Goal: Task Accomplishment & Management: Manage account settings

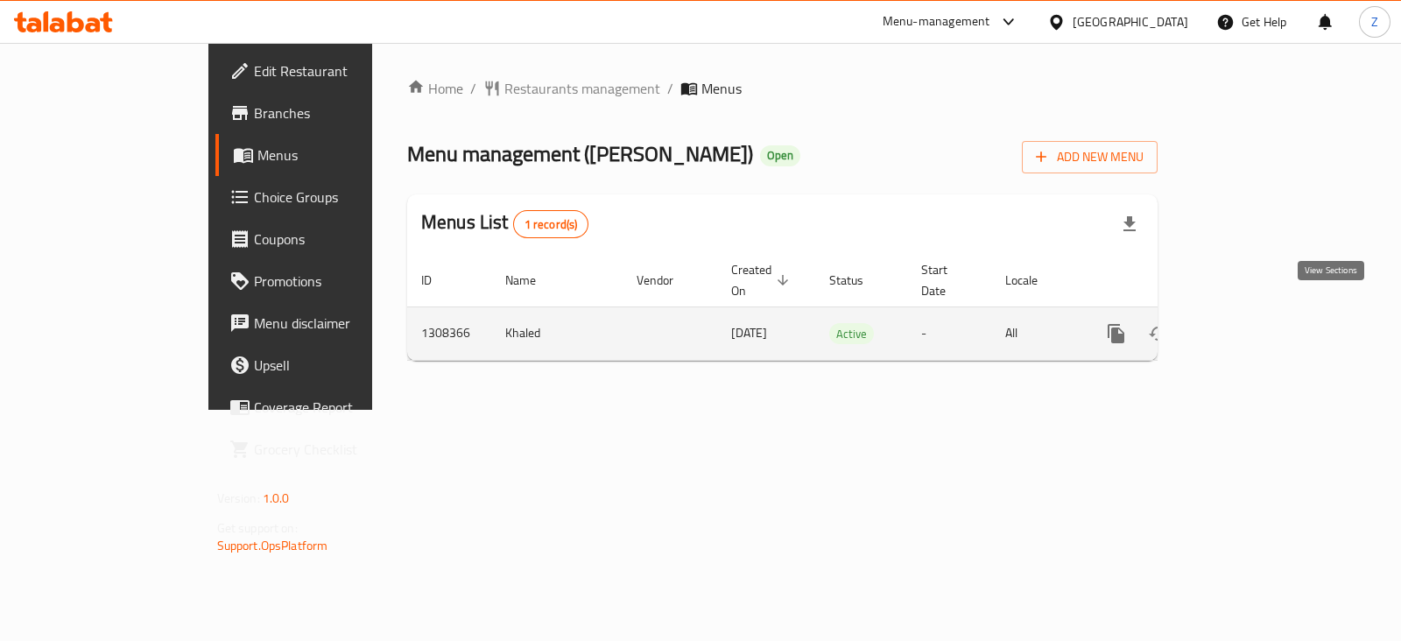
click at [1264, 321] on link "enhanced table" at bounding box center [1243, 334] width 42 height 42
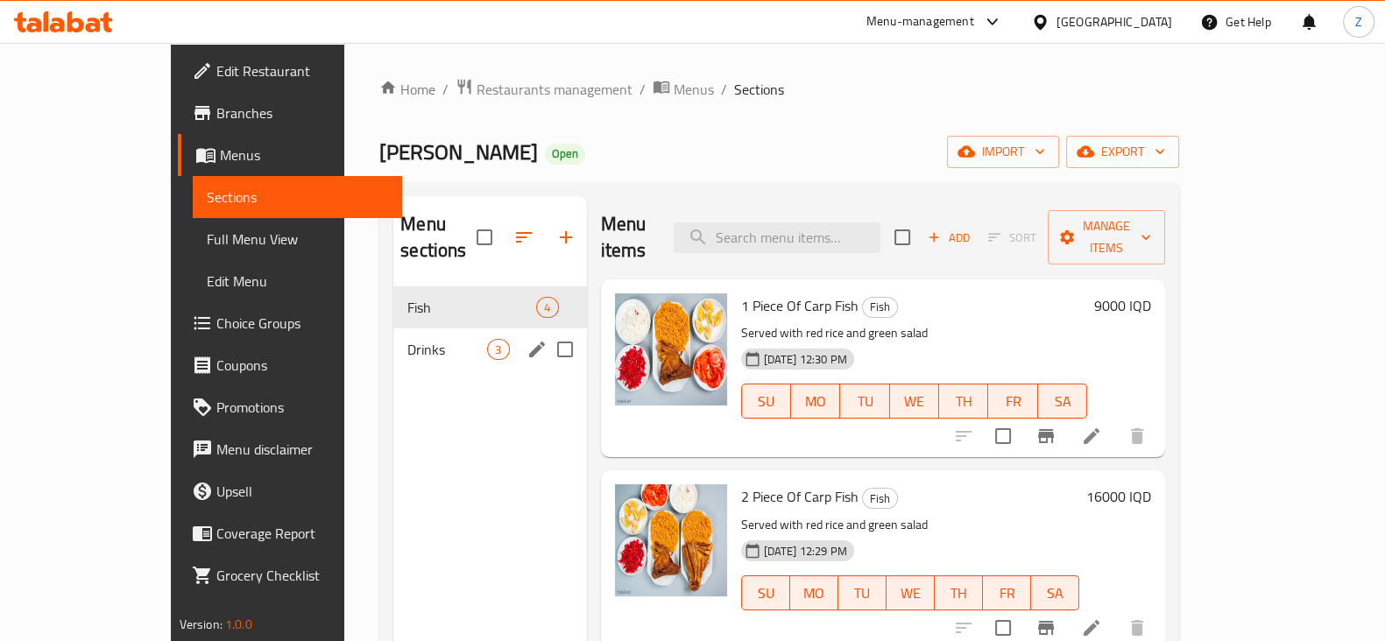
click at [407, 339] on span "Drinks" at bounding box center [447, 349] width 80 height 21
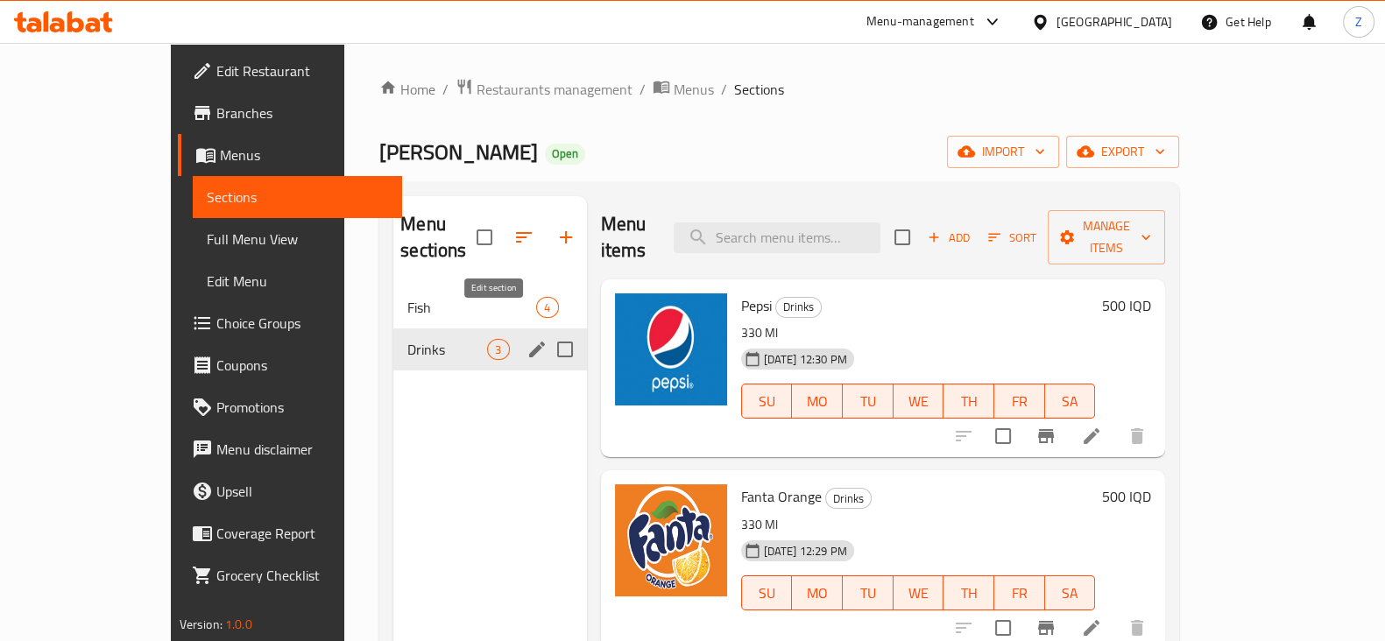
click at [526, 339] on icon "edit" at bounding box center [536, 349] width 21 height 21
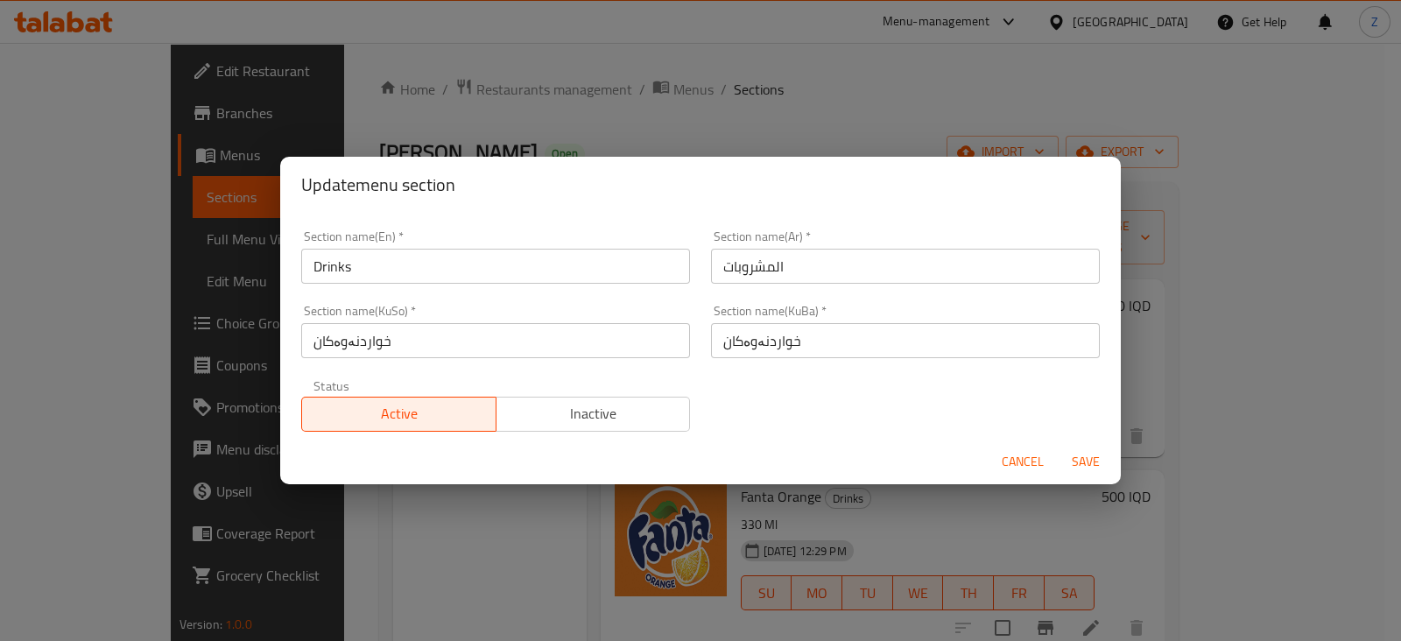
click at [569, 414] on span "Inactive" at bounding box center [594, 413] width 180 height 25
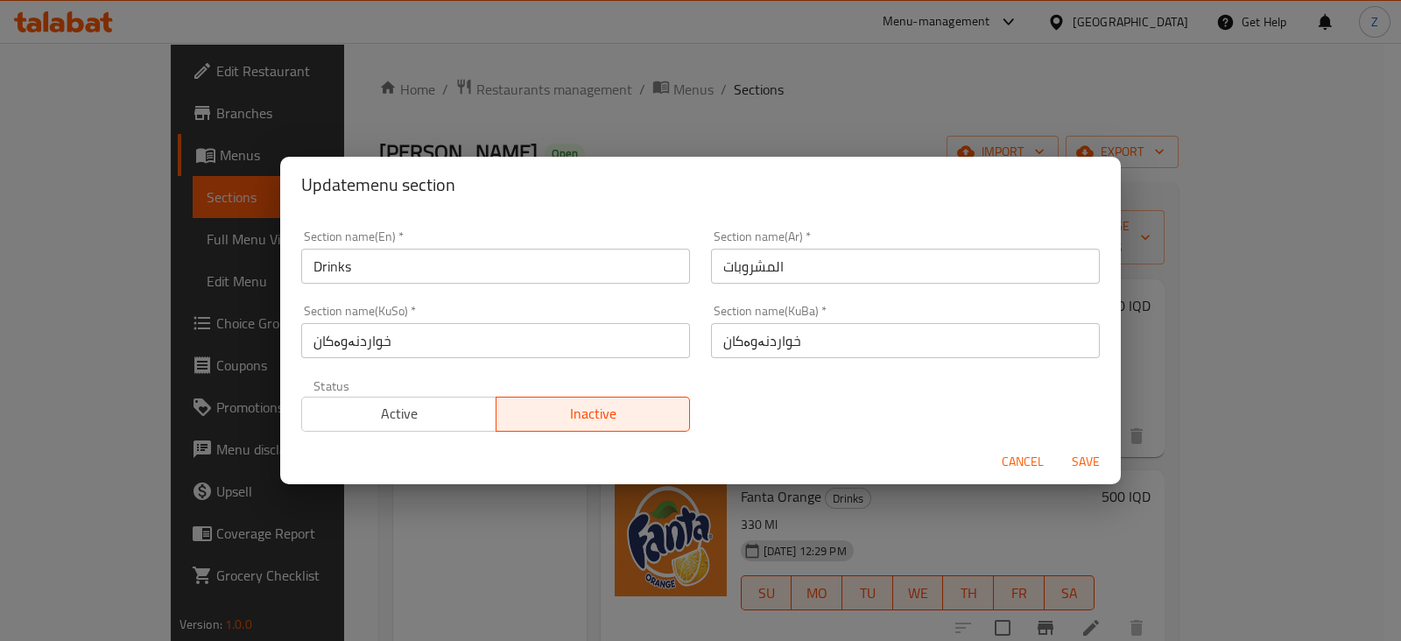
click at [1092, 462] on span "Save" at bounding box center [1086, 462] width 42 height 22
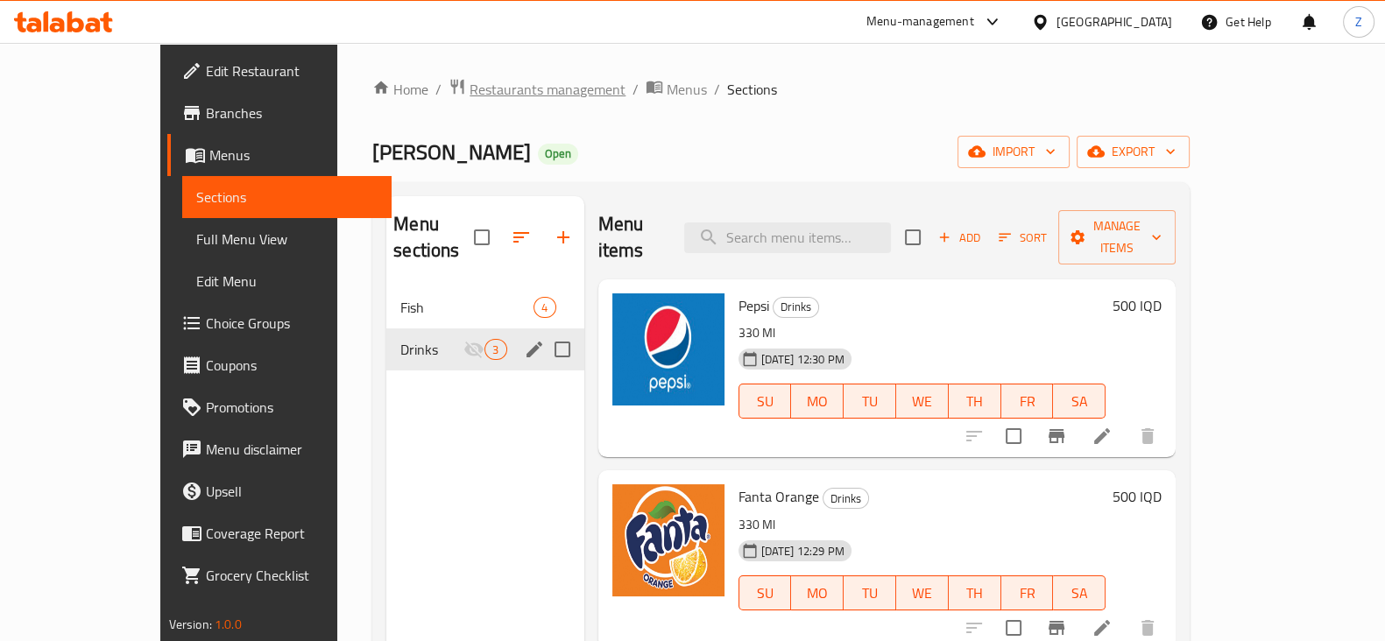
click at [469, 88] on span "Restaurants management" at bounding box center [547, 89] width 156 height 21
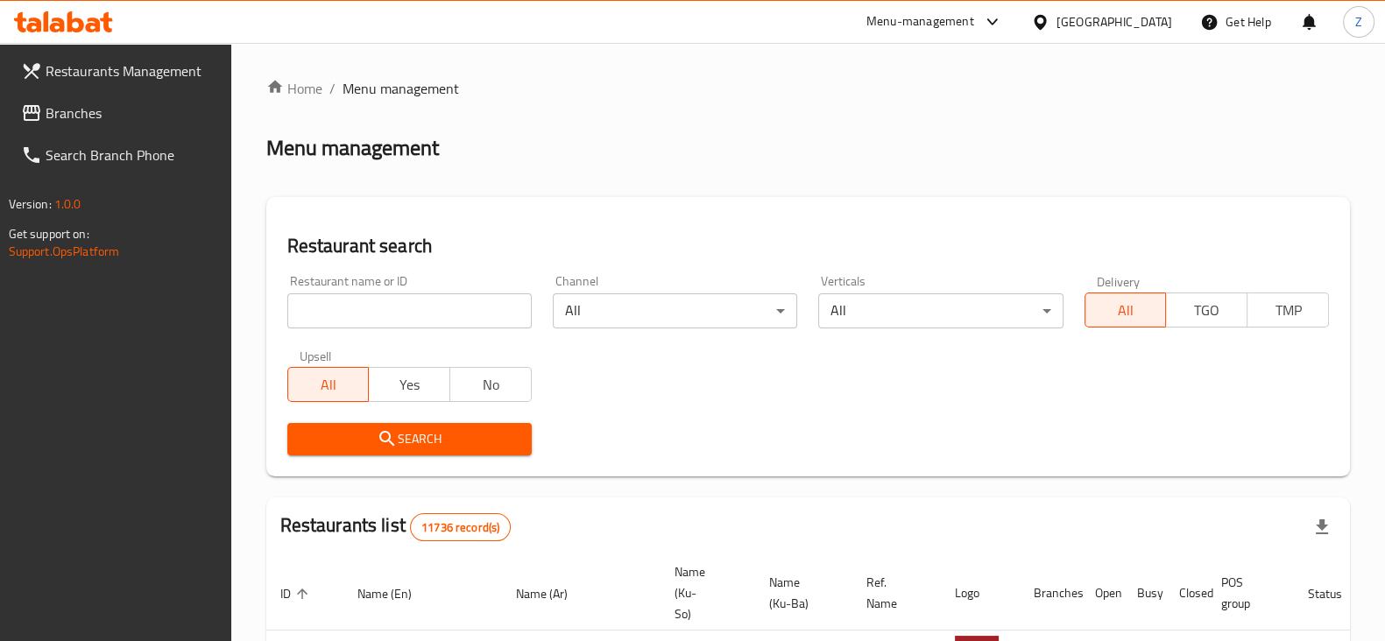
click at [408, 317] on div "Home / Menu management Menu management Restaurant search Restaurant name or ID …" at bounding box center [807, 642] width 1083 height 1129
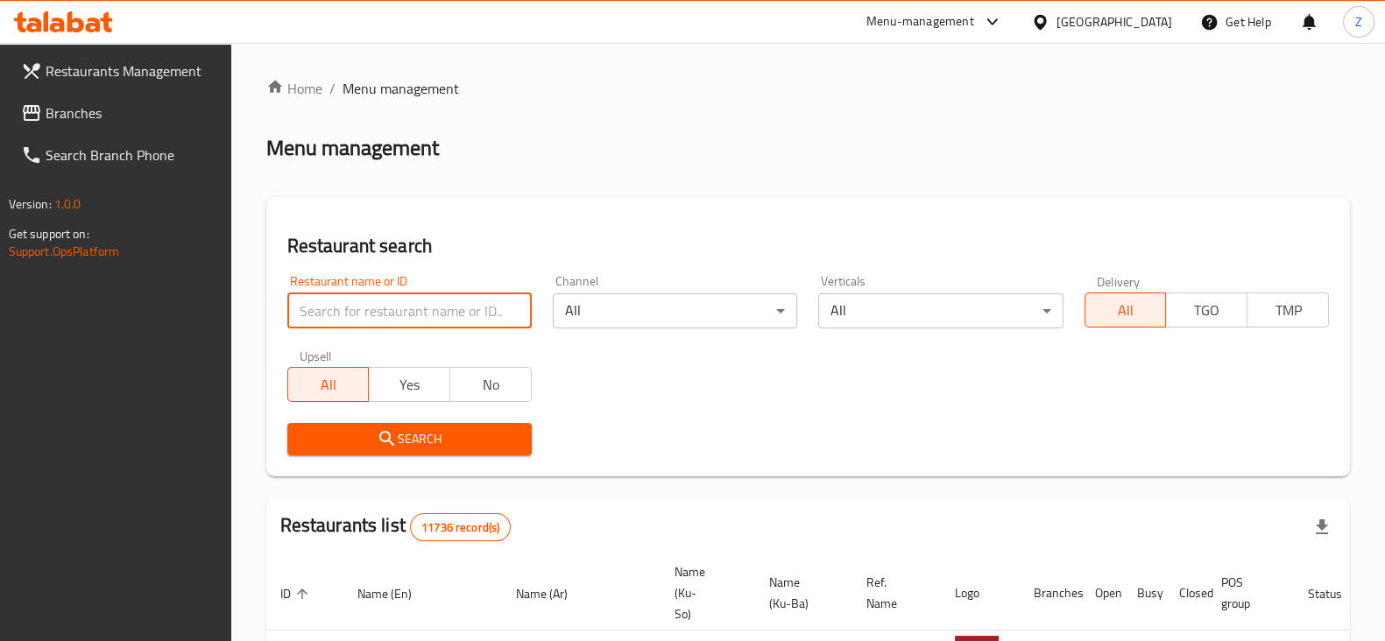
click at [408, 317] on input "search" at bounding box center [409, 310] width 244 height 35
type input "Gas Mashalla"
click button "Search" at bounding box center [409, 439] width 244 height 32
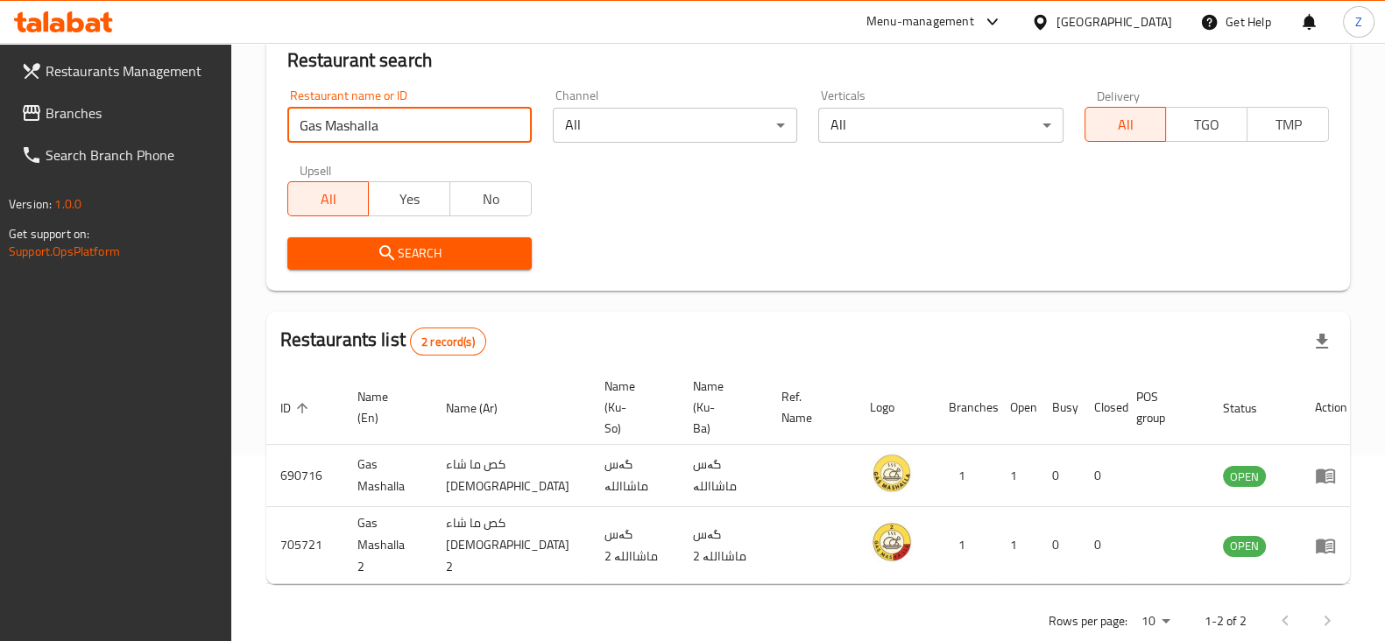
scroll to position [187, 0]
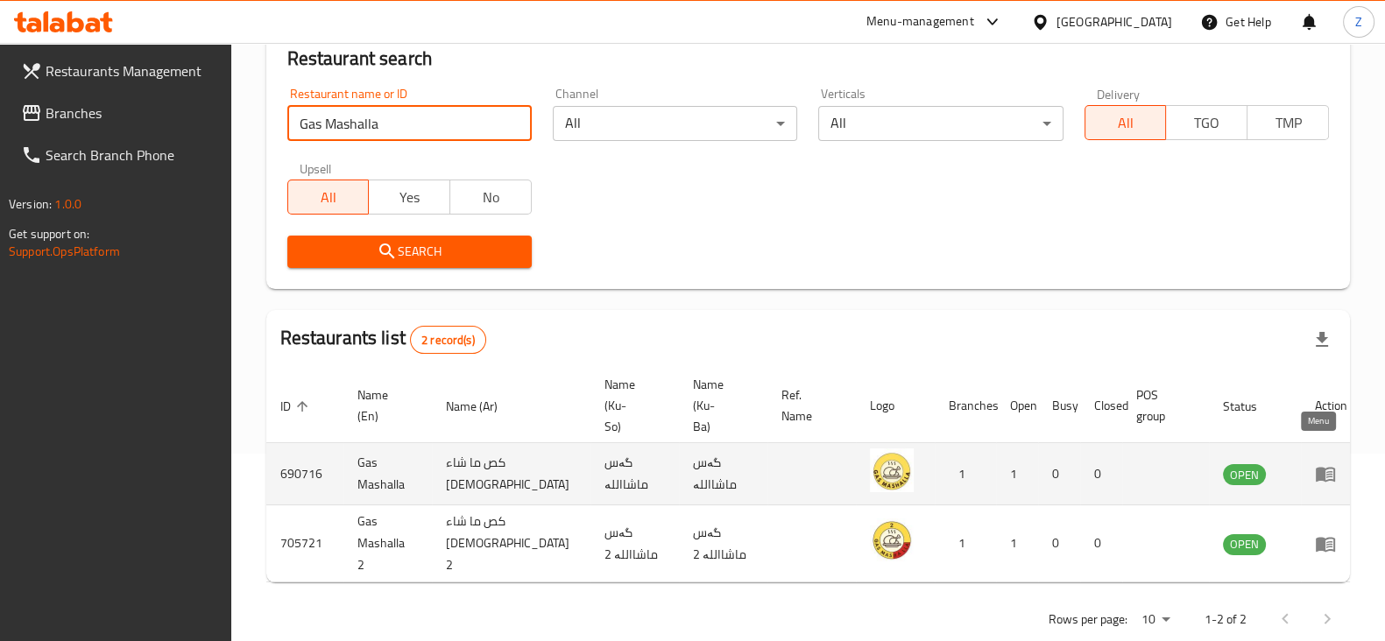
click at [1315, 463] on icon "enhanced table" at bounding box center [1325, 473] width 21 height 21
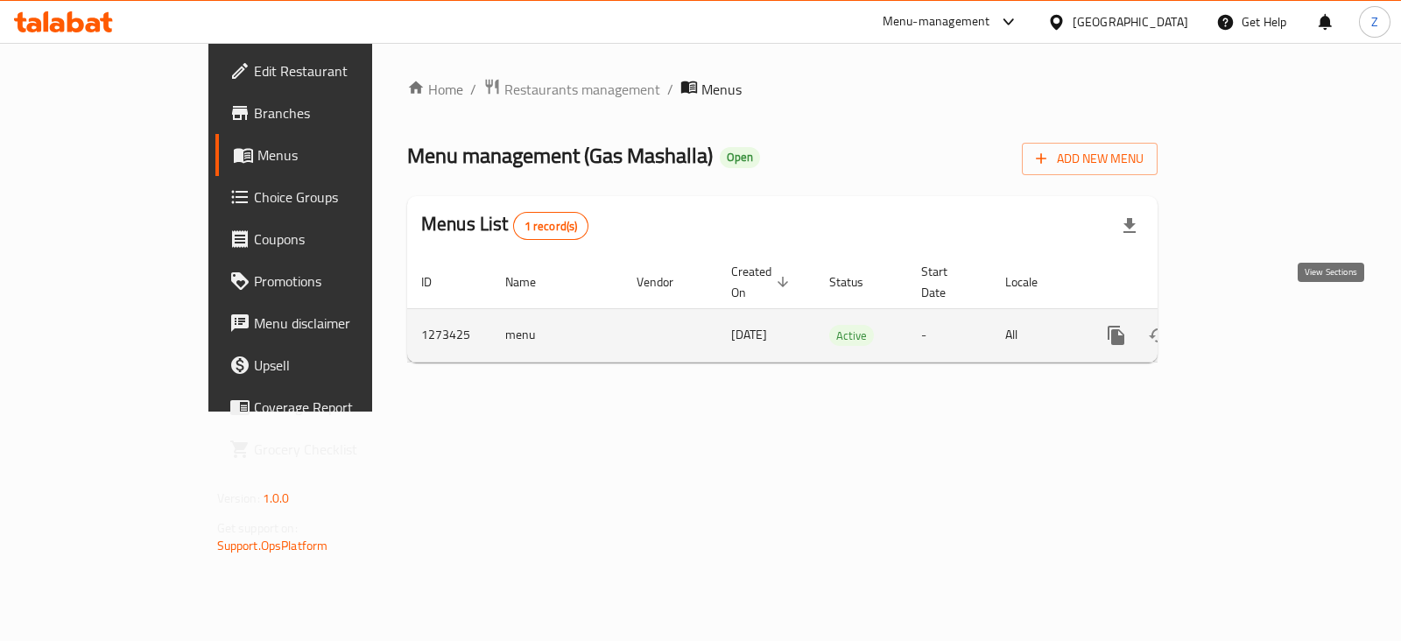
click at [1253, 325] on icon "enhanced table" at bounding box center [1242, 335] width 21 height 21
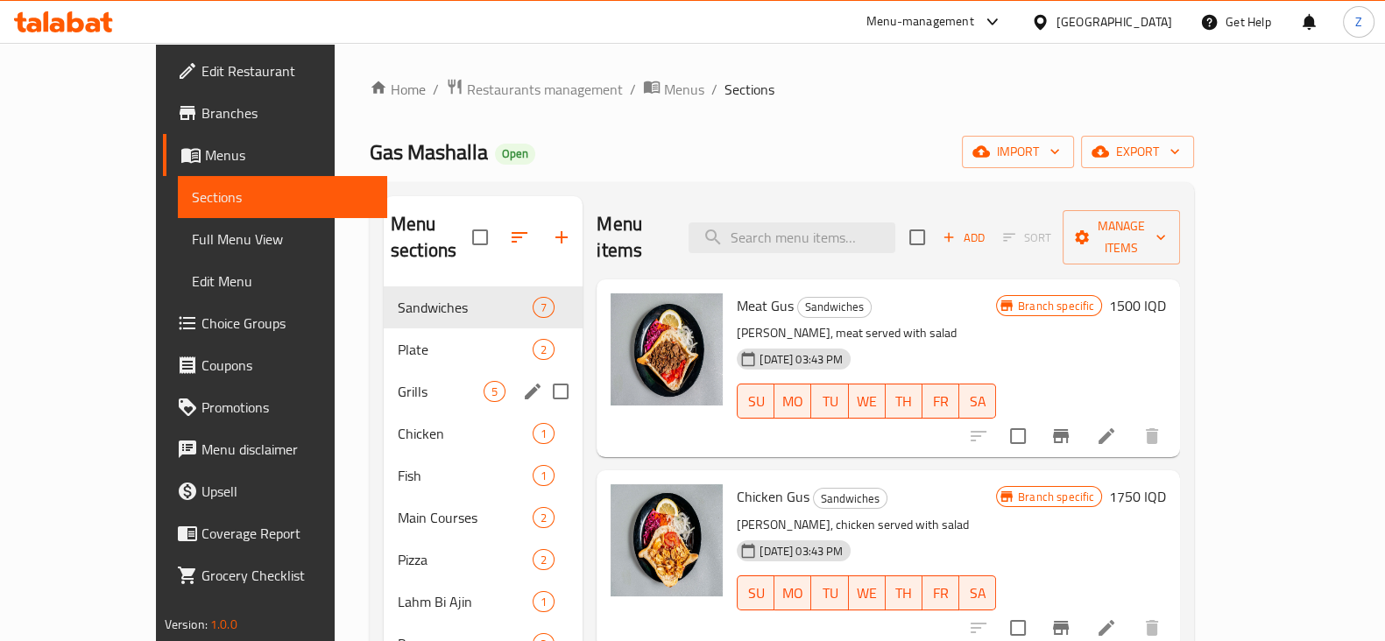
click at [398, 381] on span "Grills" at bounding box center [441, 391] width 86 height 21
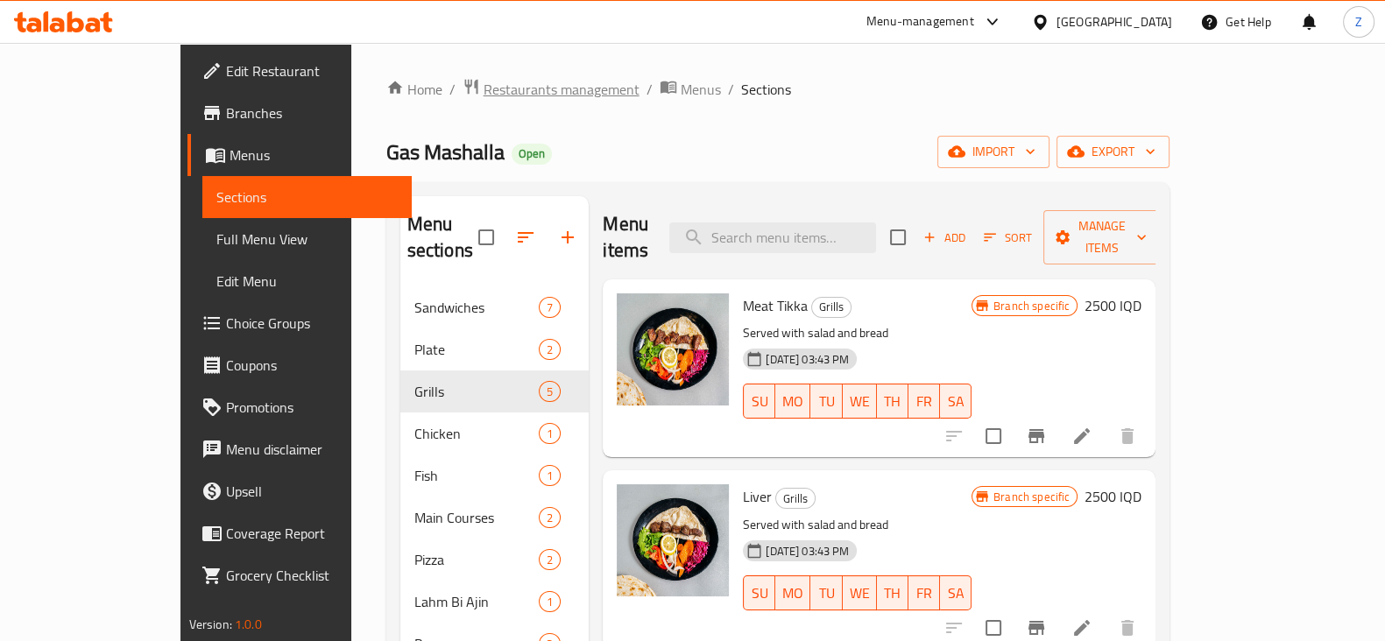
click at [483, 96] on span "Restaurants management" at bounding box center [561, 89] width 156 height 21
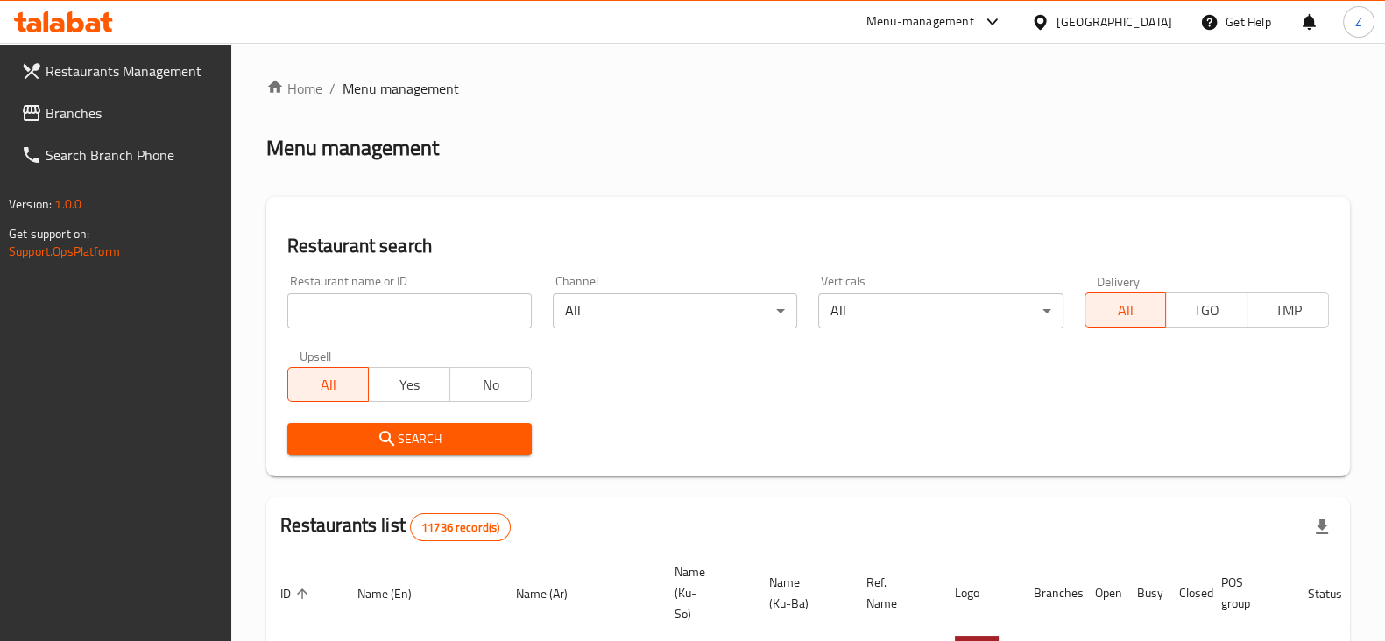
click at [405, 316] on div "Home / Menu management Menu management Restaurant search Restaurant name or ID …" at bounding box center [807, 642] width 1083 height 1129
click at [405, 316] on input "search" at bounding box center [409, 310] width 244 height 35
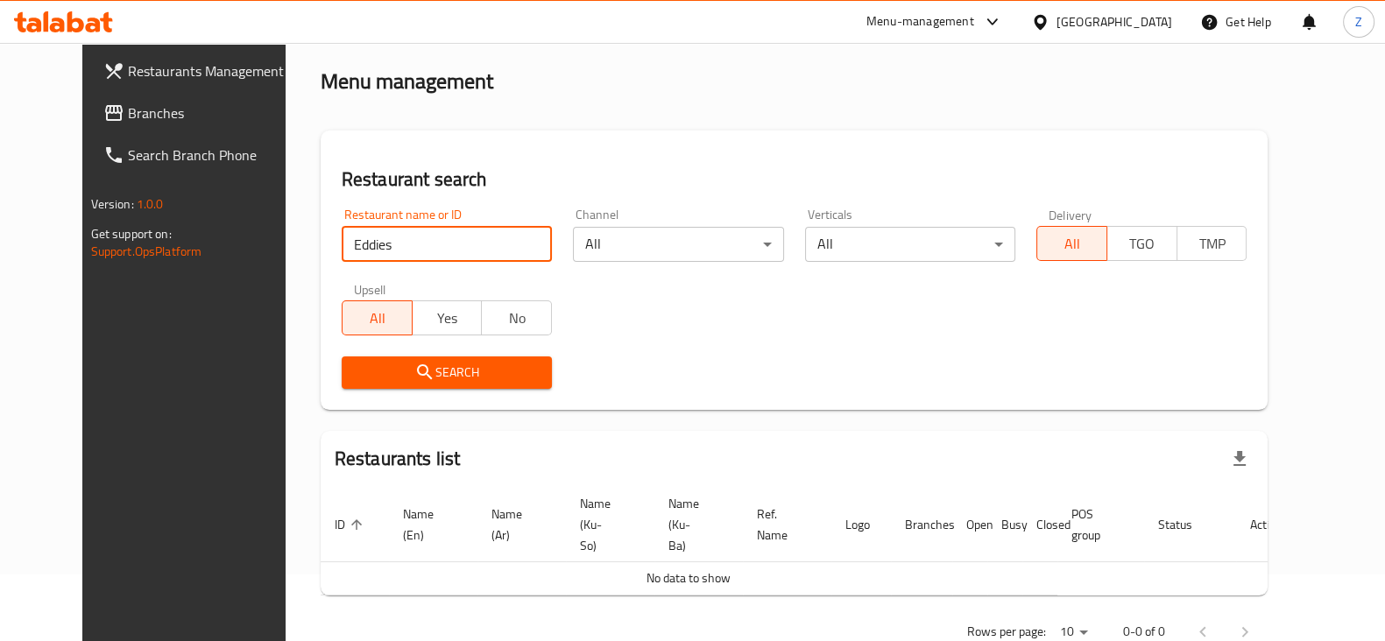
scroll to position [94, 0]
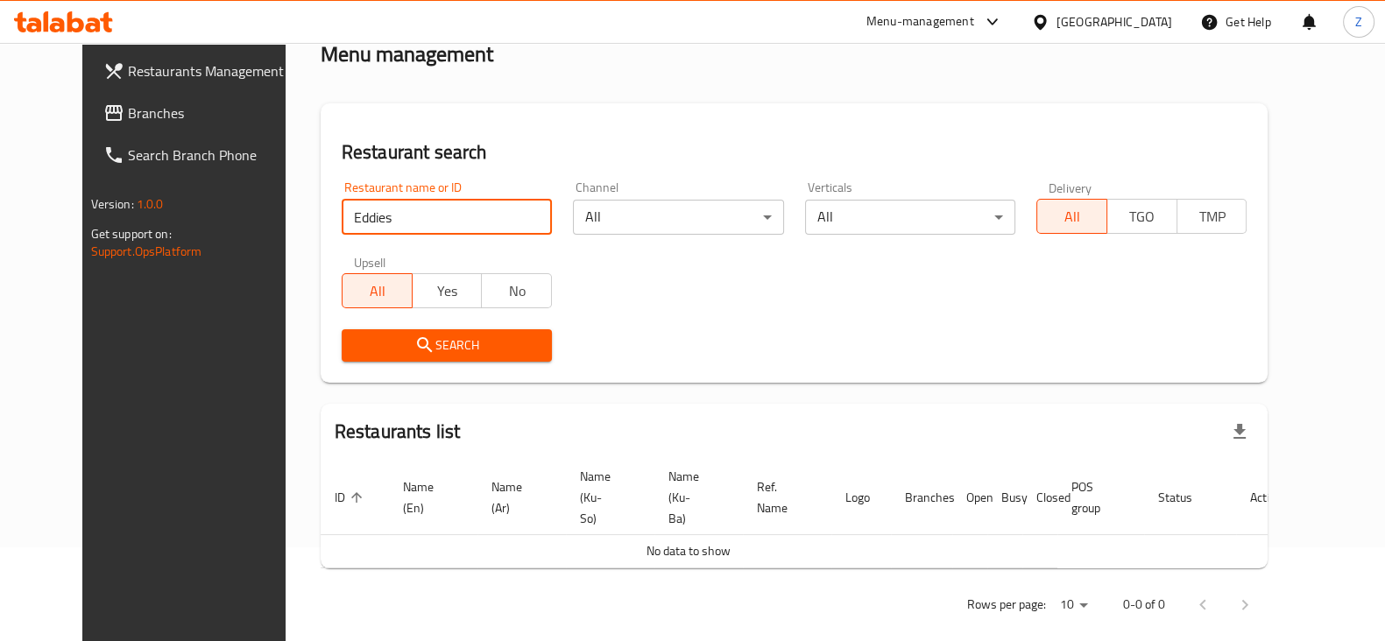
click at [427, 232] on input "Eddies" at bounding box center [447, 217] width 210 height 35
type input "[PERSON_NAME]"
click button "Search" at bounding box center [447, 345] width 210 height 32
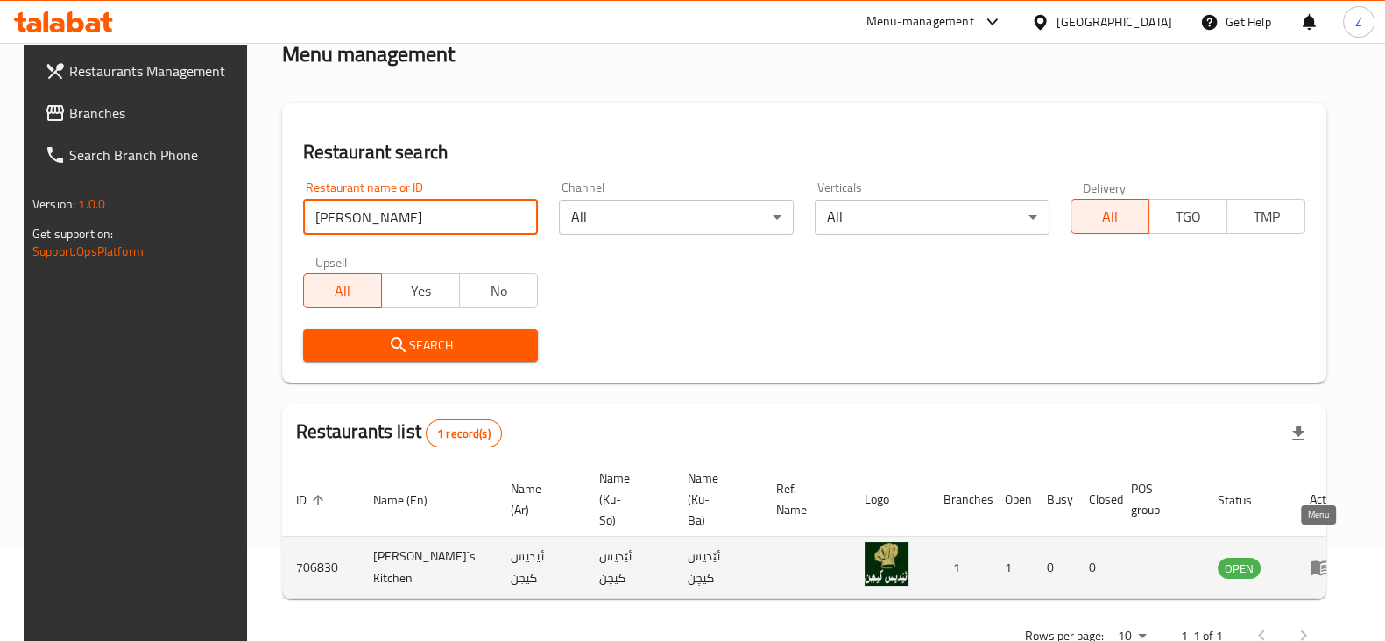
click at [1310, 561] on icon "enhanced table" at bounding box center [1319, 568] width 19 height 15
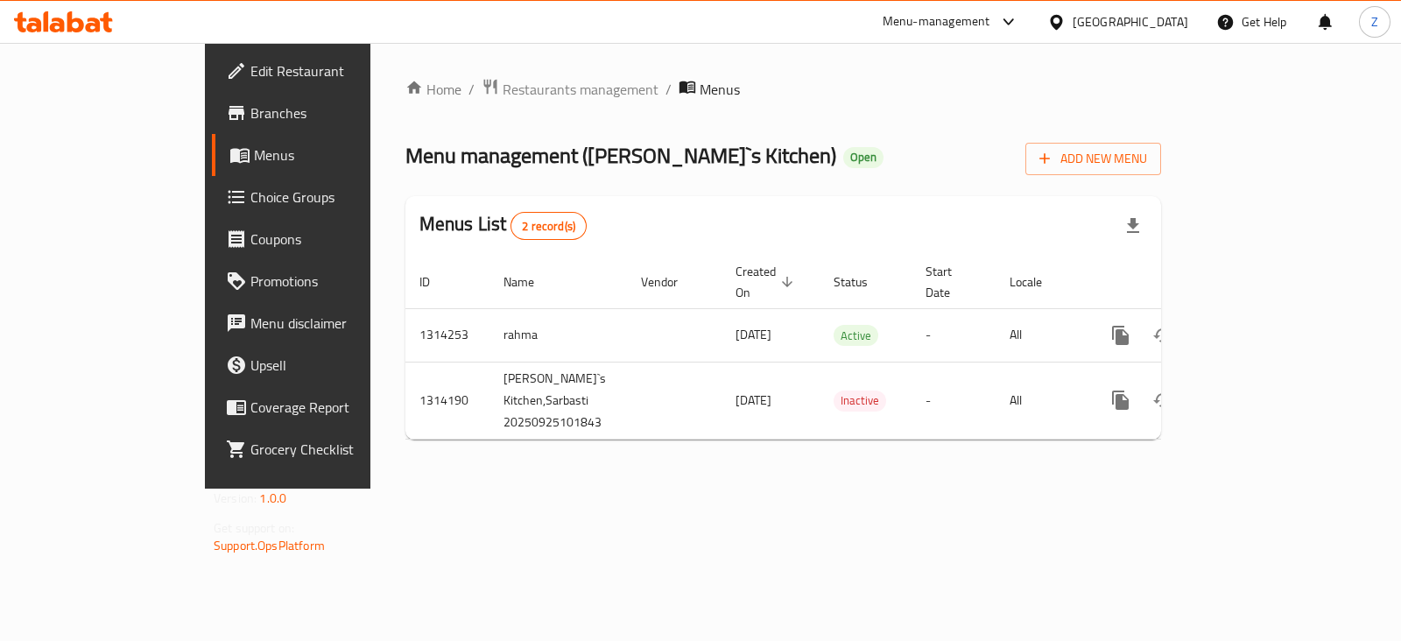
click at [153, 113] on div at bounding box center [700, 320] width 1401 height 641
click at [250, 111] on span "Branches" at bounding box center [337, 112] width 174 height 21
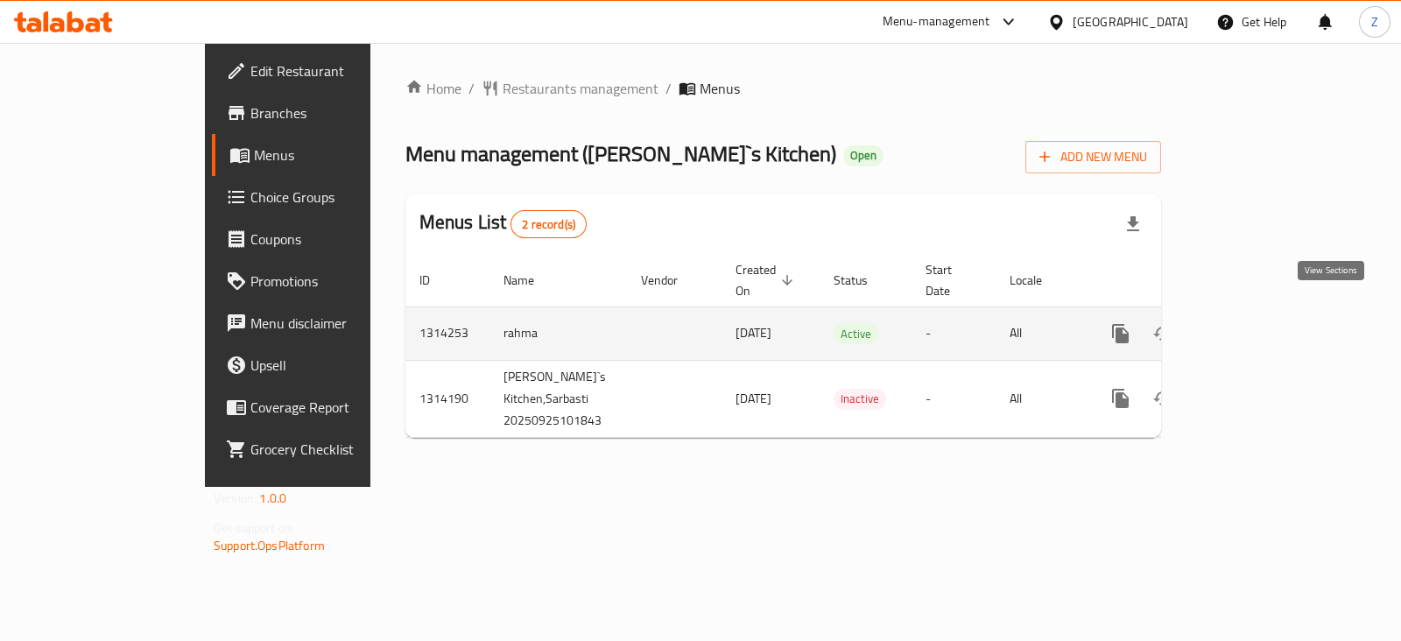
click at [1258, 323] on icon "enhanced table" at bounding box center [1247, 333] width 21 height 21
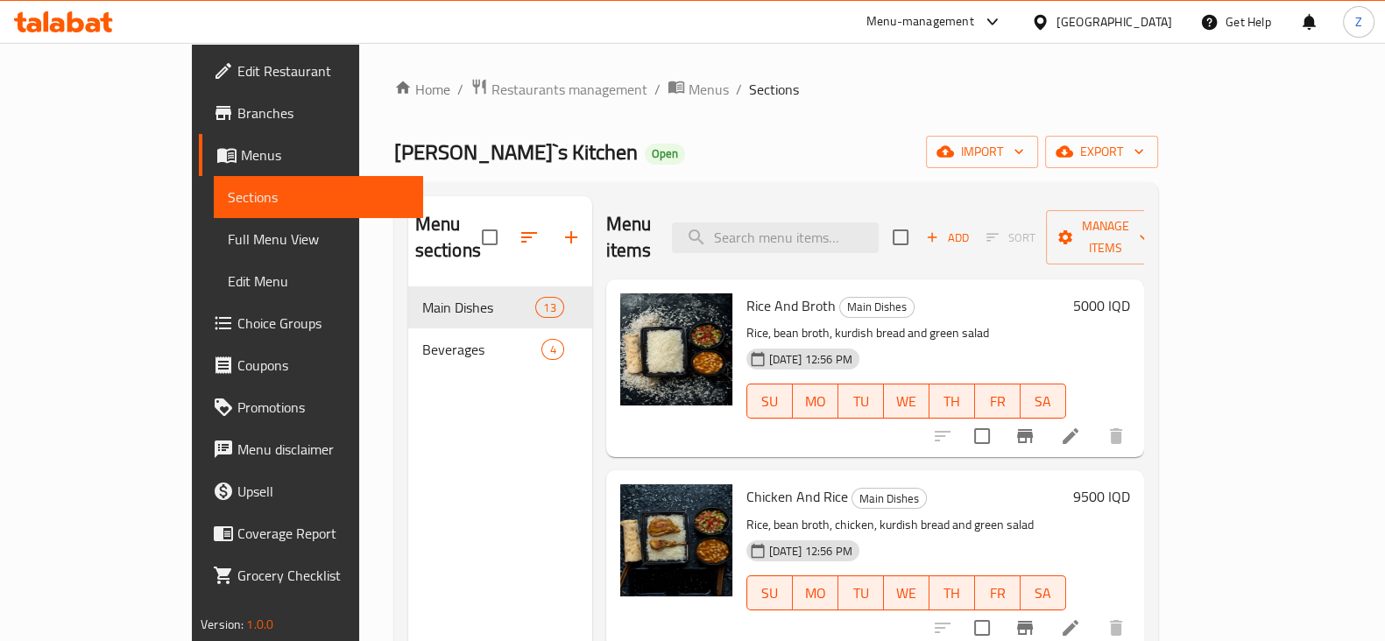
click at [199, 123] on link "Branches" at bounding box center [311, 113] width 224 height 42
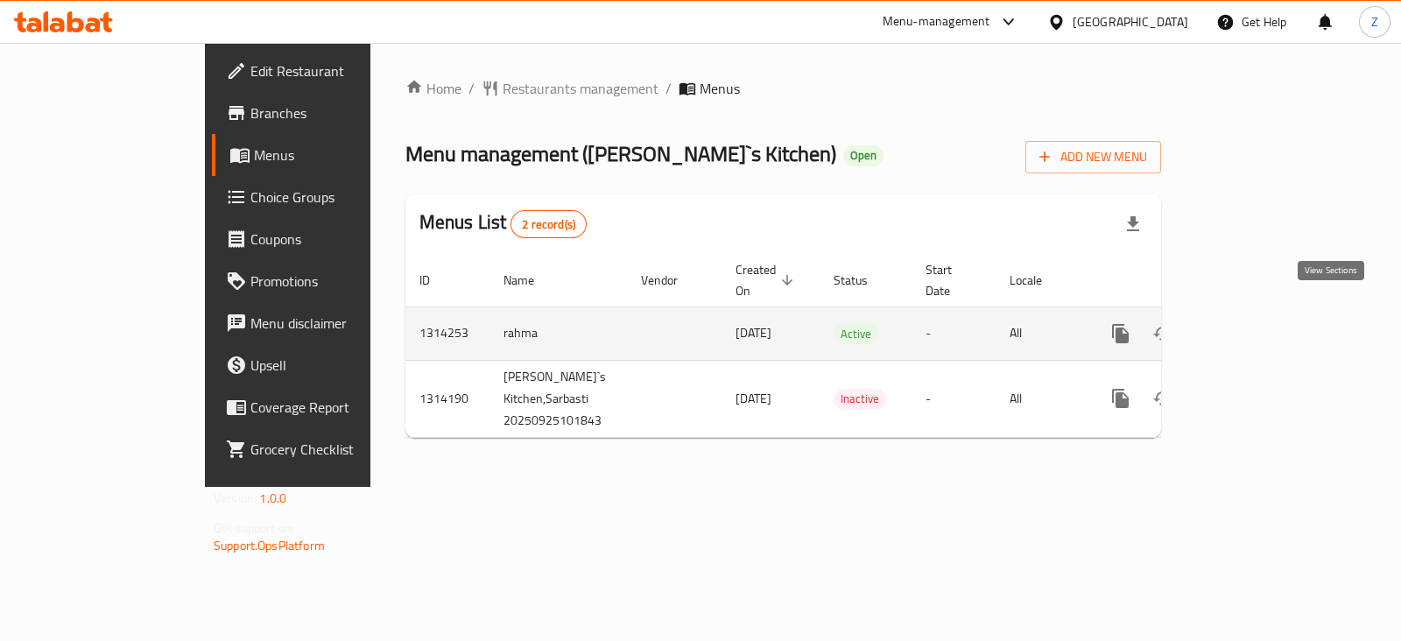
click at [1258, 323] on icon "enhanced table" at bounding box center [1247, 333] width 21 height 21
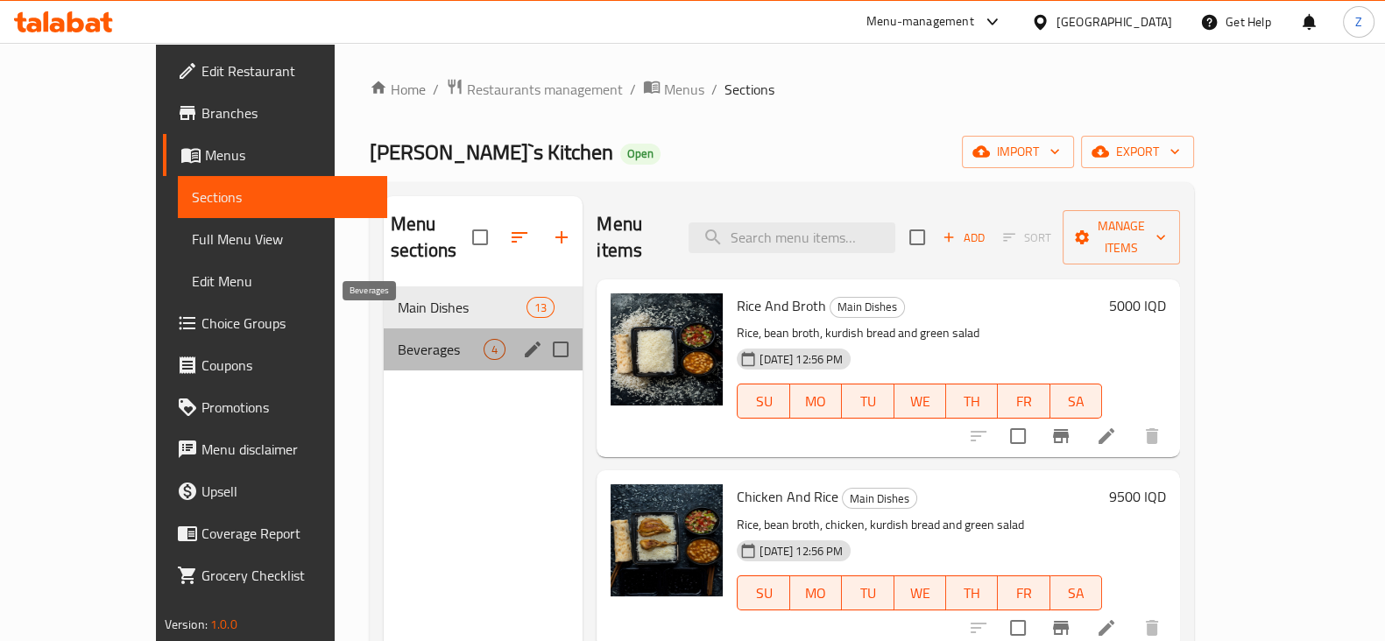
click at [398, 339] on span "Beverages" at bounding box center [441, 349] width 86 height 21
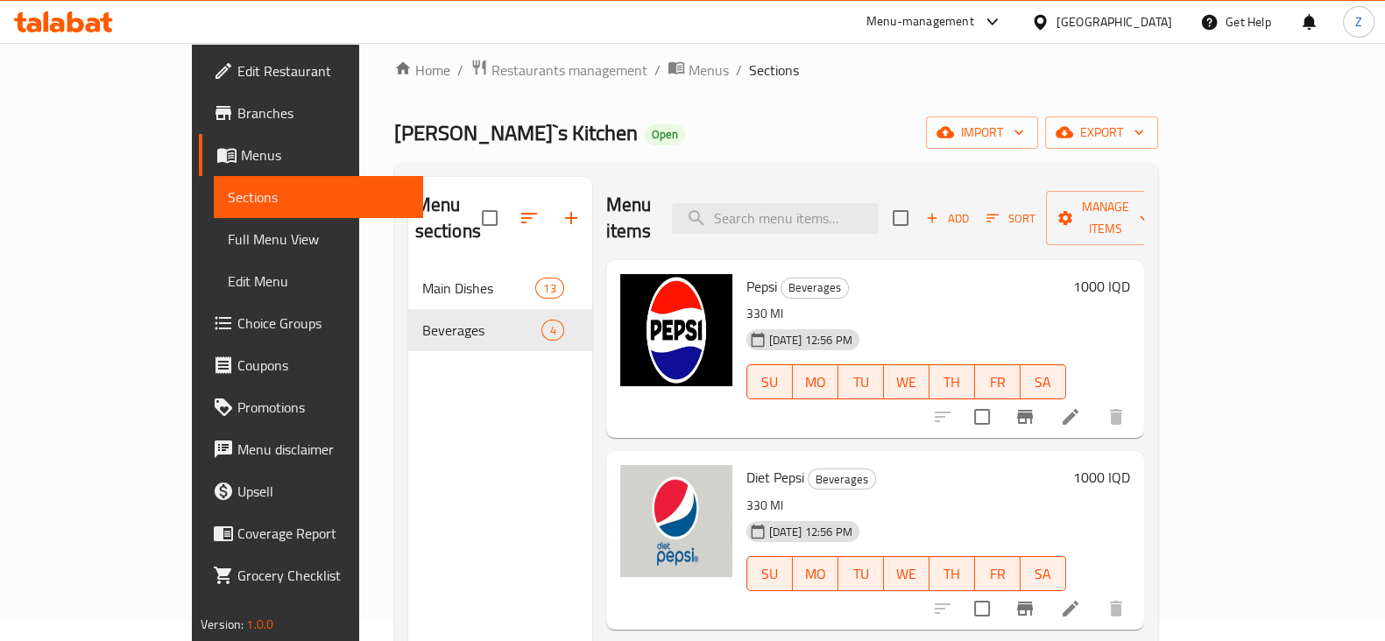
scroll to position [18, 0]
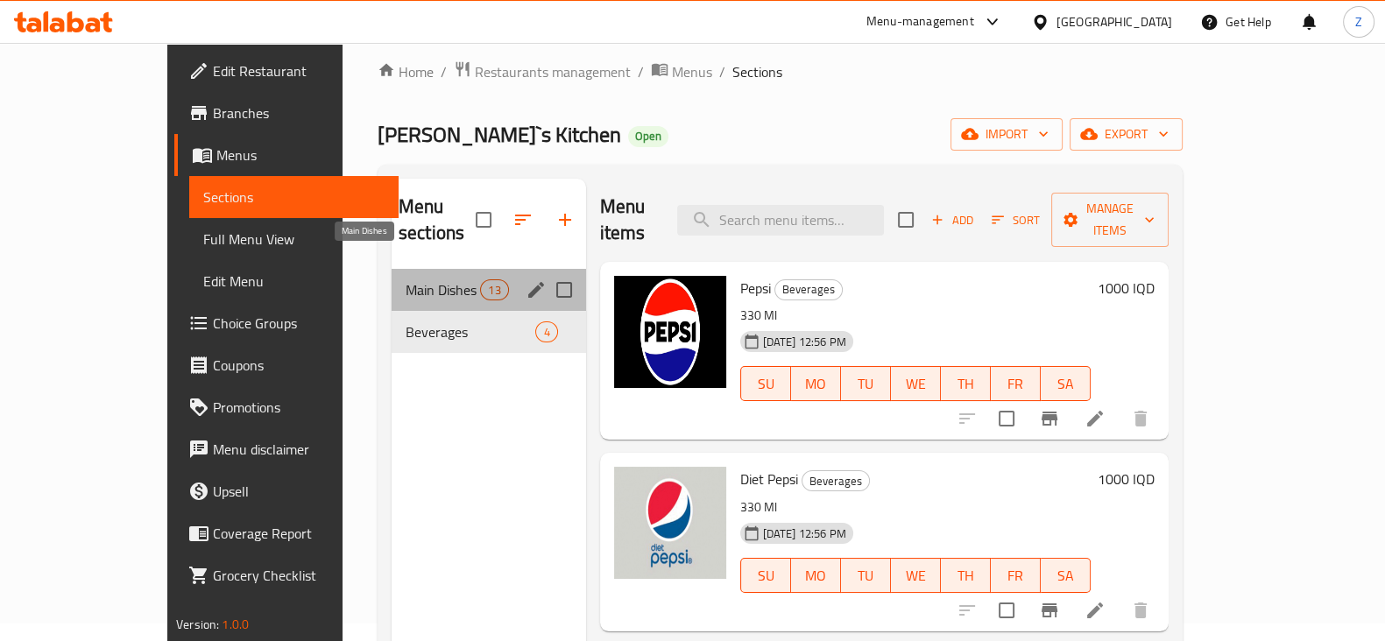
click at [406, 279] on span "Main Dishes" at bounding box center [443, 289] width 74 height 21
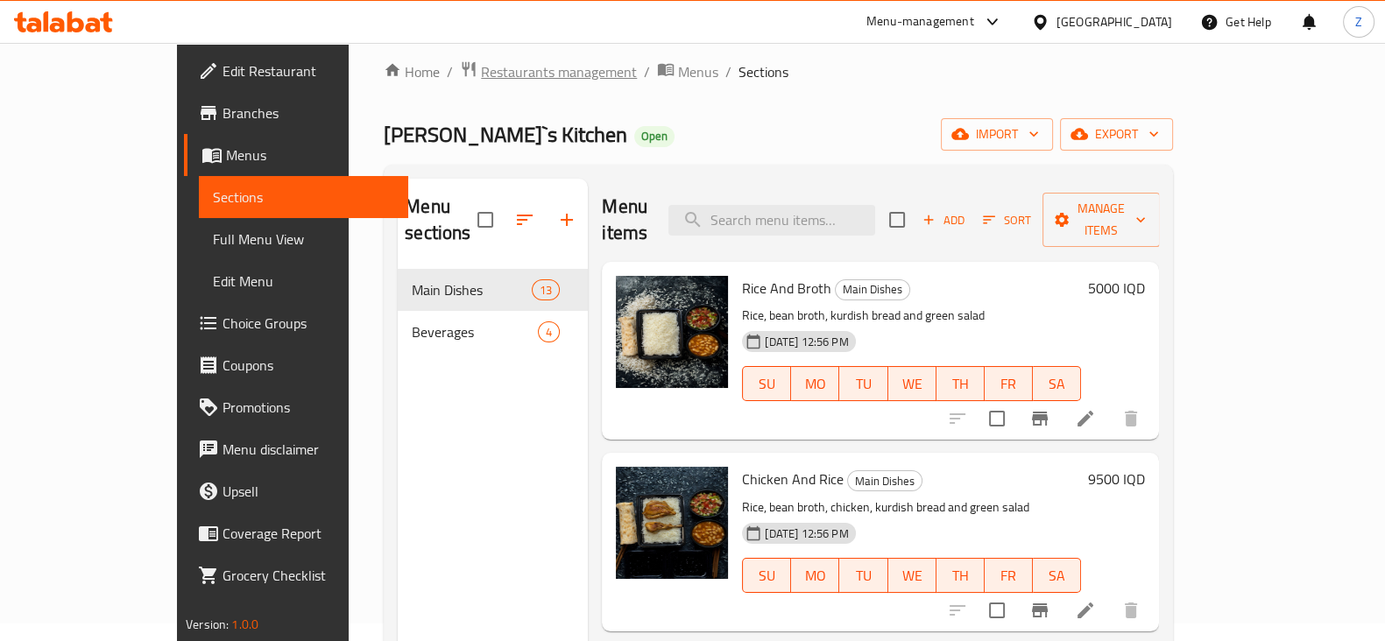
click at [481, 71] on span "Restaurants management" at bounding box center [559, 71] width 156 height 21
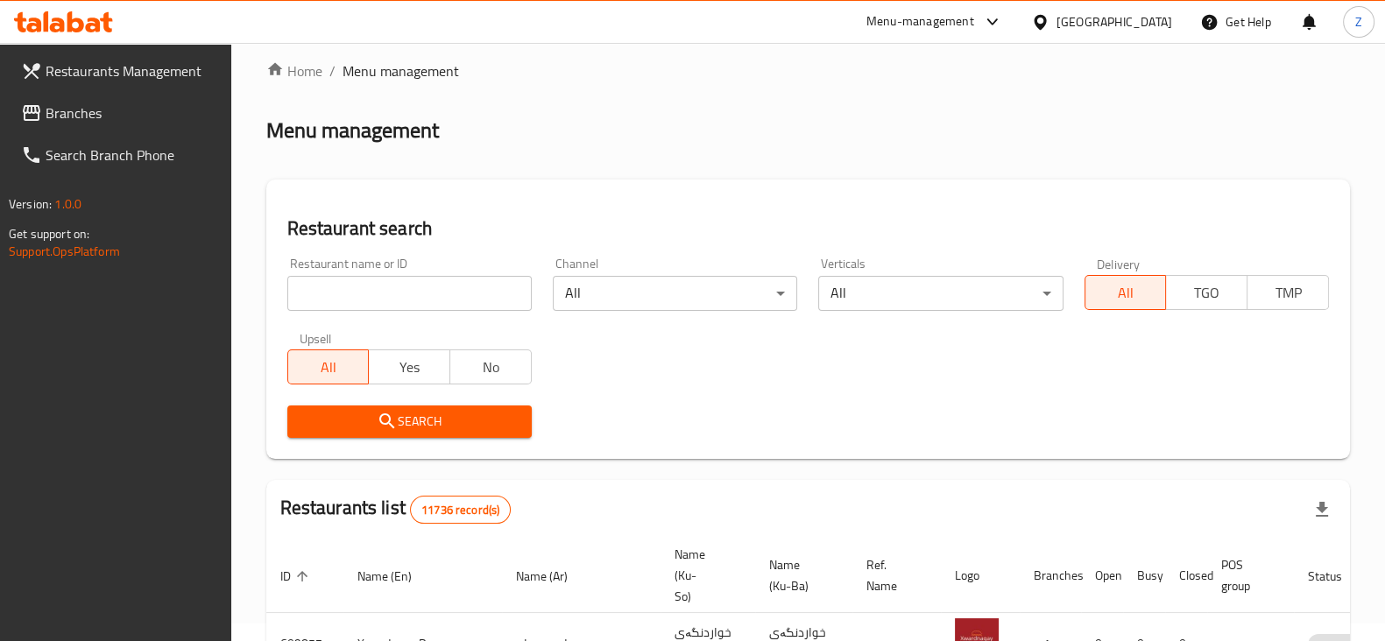
click at [428, 300] on input "search" at bounding box center [409, 293] width 244 height 35
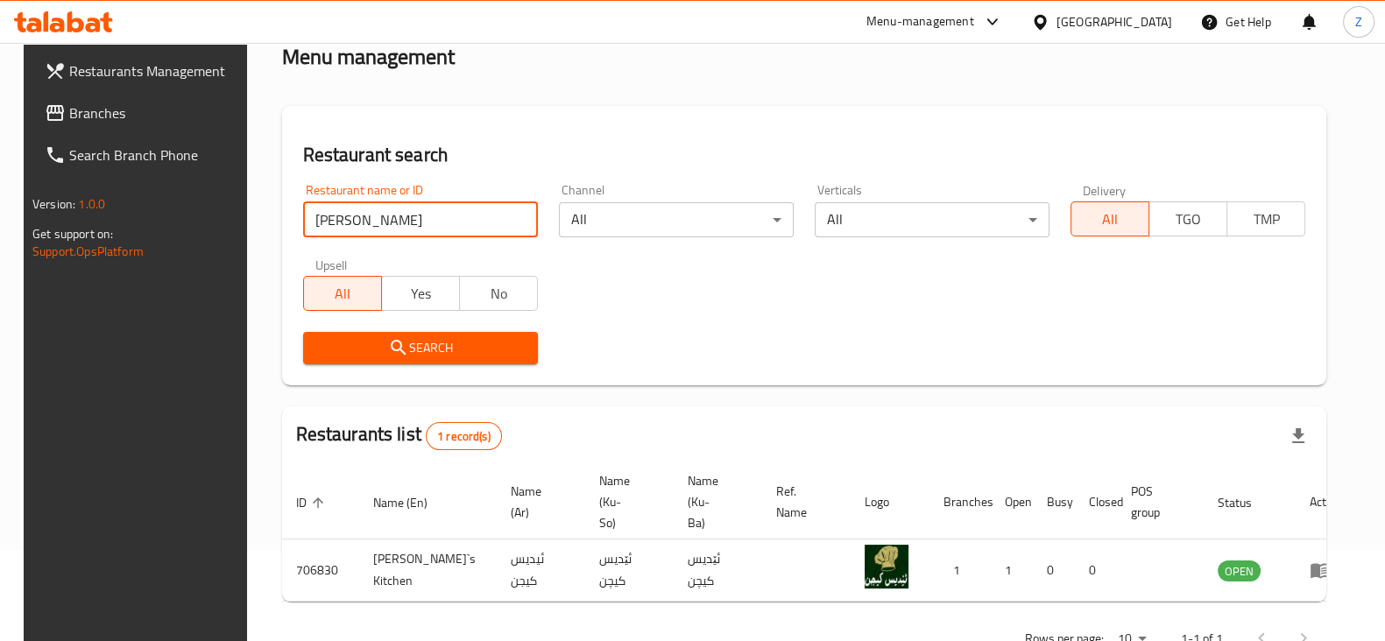
scroll to position [126, 0]
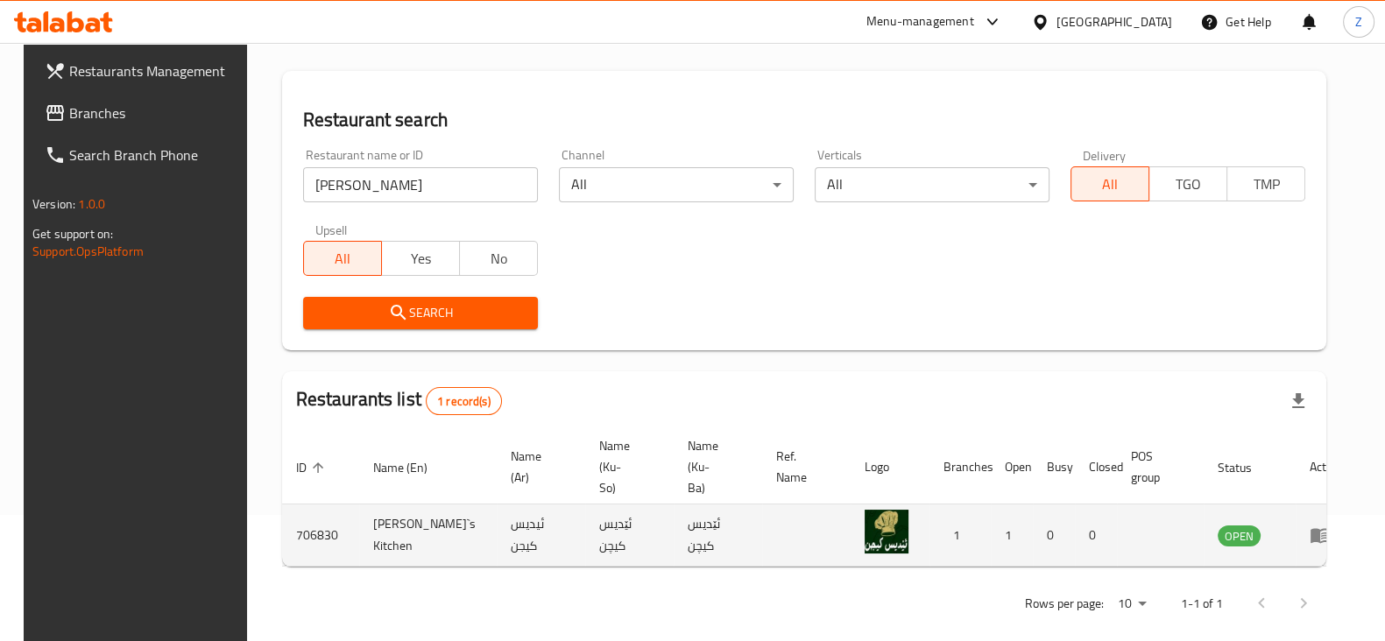
click at [318, 514] on td "706830" at bounding box center [320, 535] width 77 height 62
copy td "706830"
click at [372, 512] on td "[PERSON_NAME]`s Kitchen" at bounding box center [428, 535] width 138 height 62
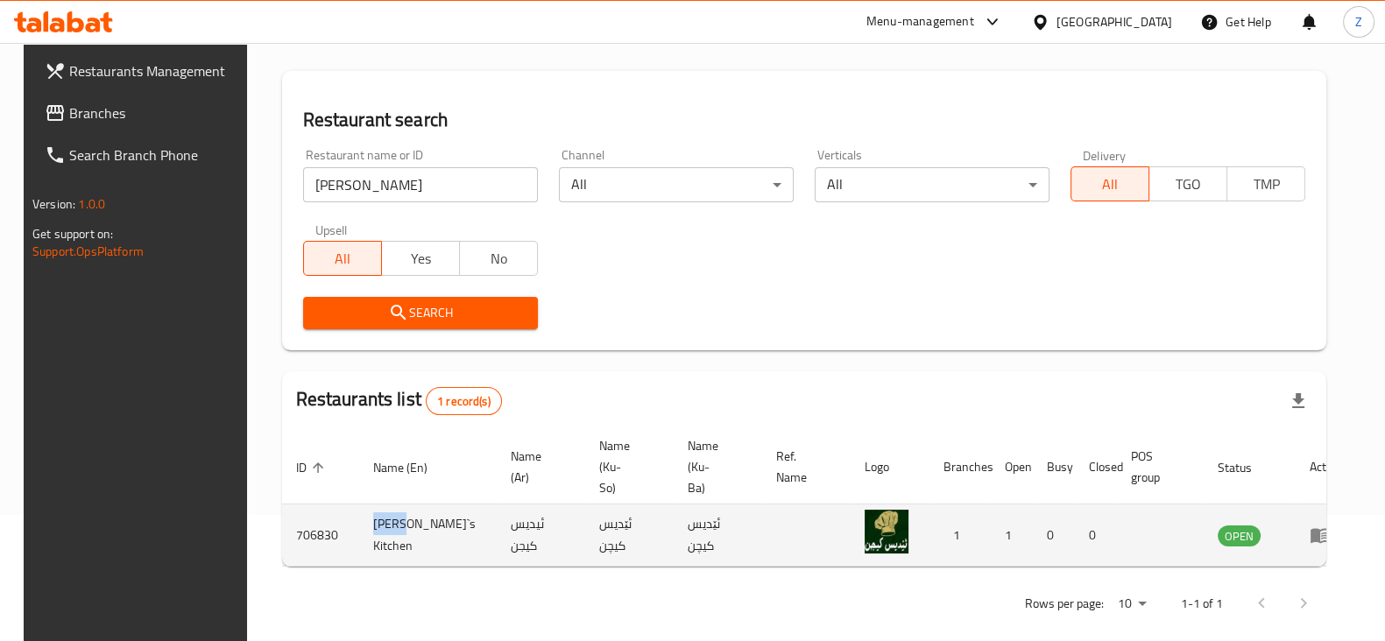
click at [372, 512] on td "[PERSON_NAME]`s Kitchen" at bounding box center [428, 535] width 138 height 62
click at [372, 511] on td "[PERSON_NAME]`s Kitchen" at bounding box center [428, 535] width 138 height 62
copy td "[PERSON_NAME]`s Kitchen"
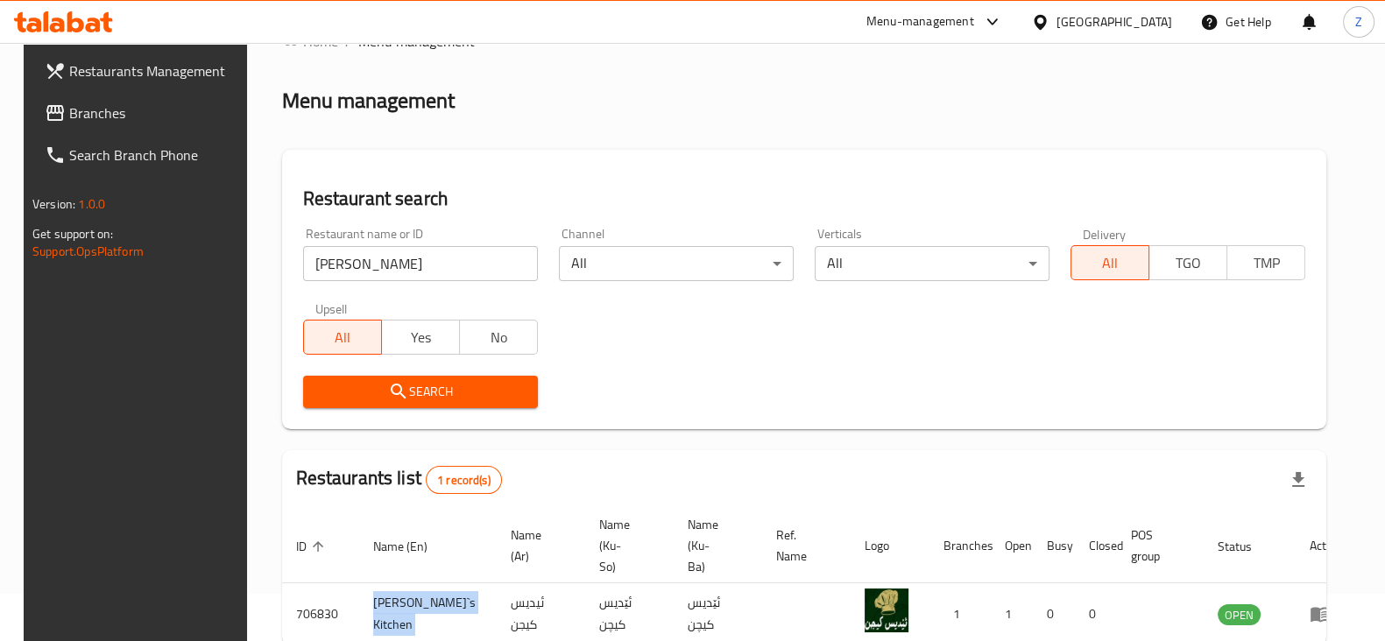
scroll to position [0, 0]
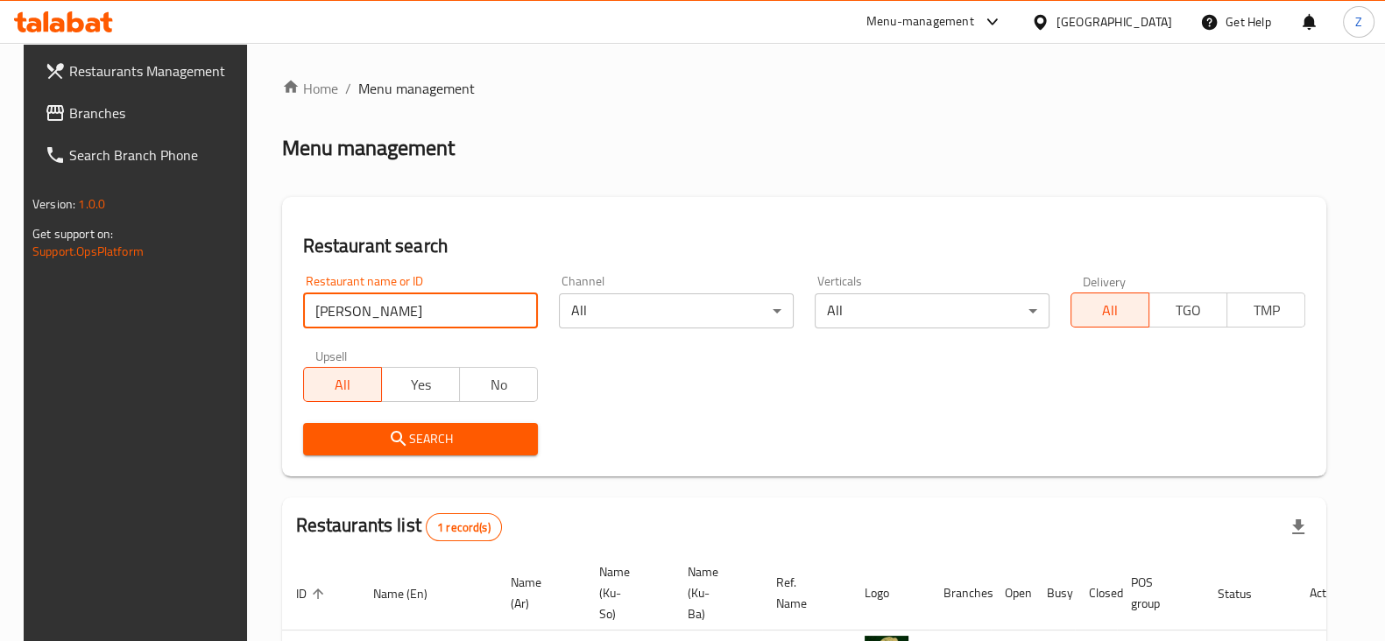
click at [406, 308] on input "[PERSON_NAME]" at bounding box center [420, 310] width 235 height 35
type input "Qubtan"
click button "Search" at bounding box center [420, 439] width 235 height 32
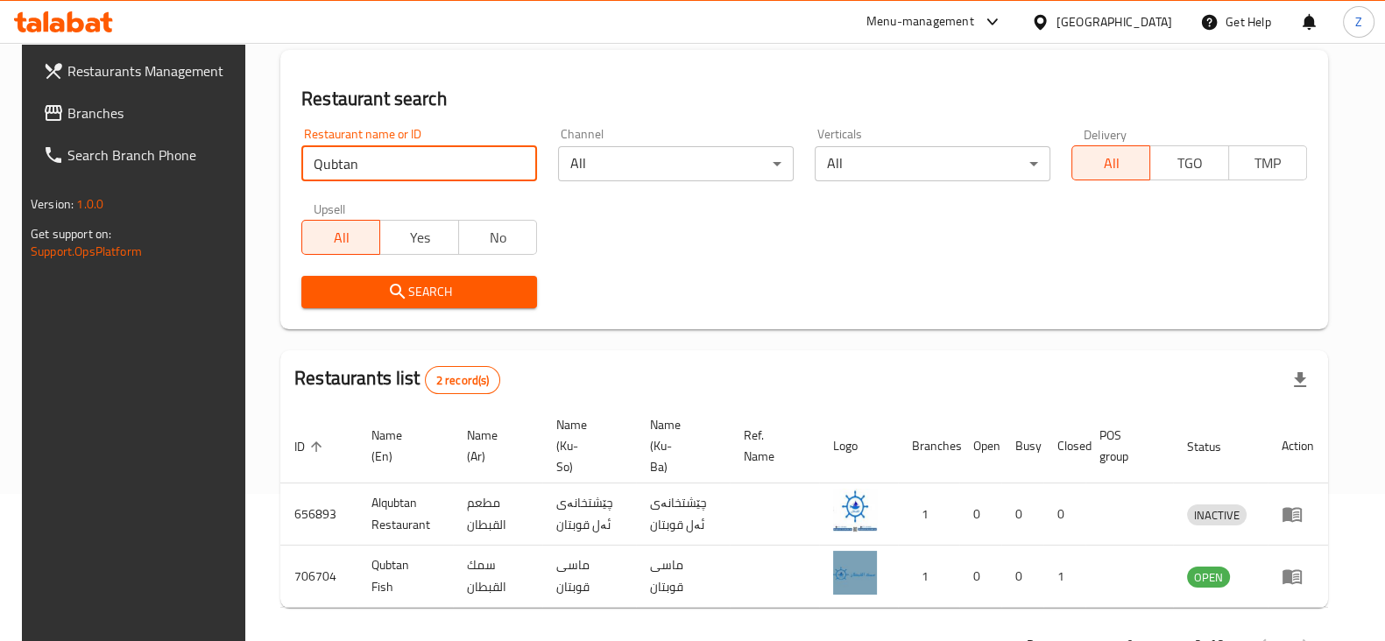
scroll to position [187, 0]
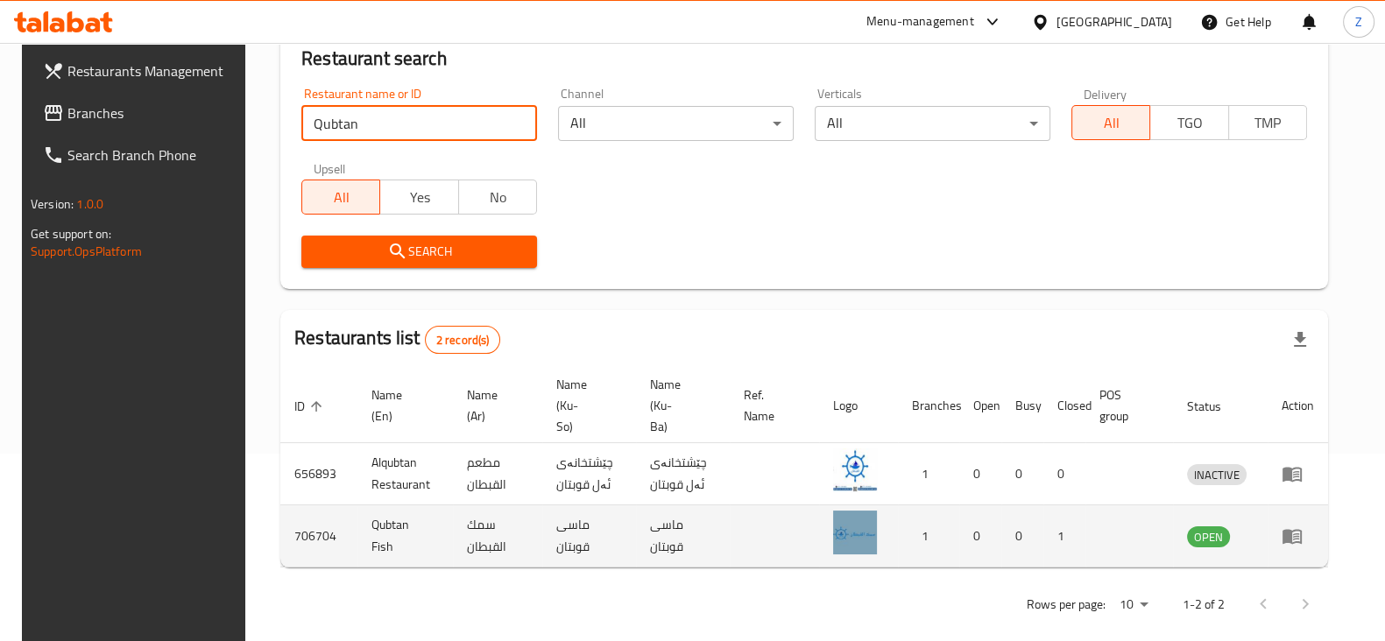
click at [309, 518] on td "706704" at bounding box center [318, 536] width 77 height 62
copy td "706704"
click at [394, 515] on td "Qubtan Fish" at bounding box center [404, 536] width 95 height 62
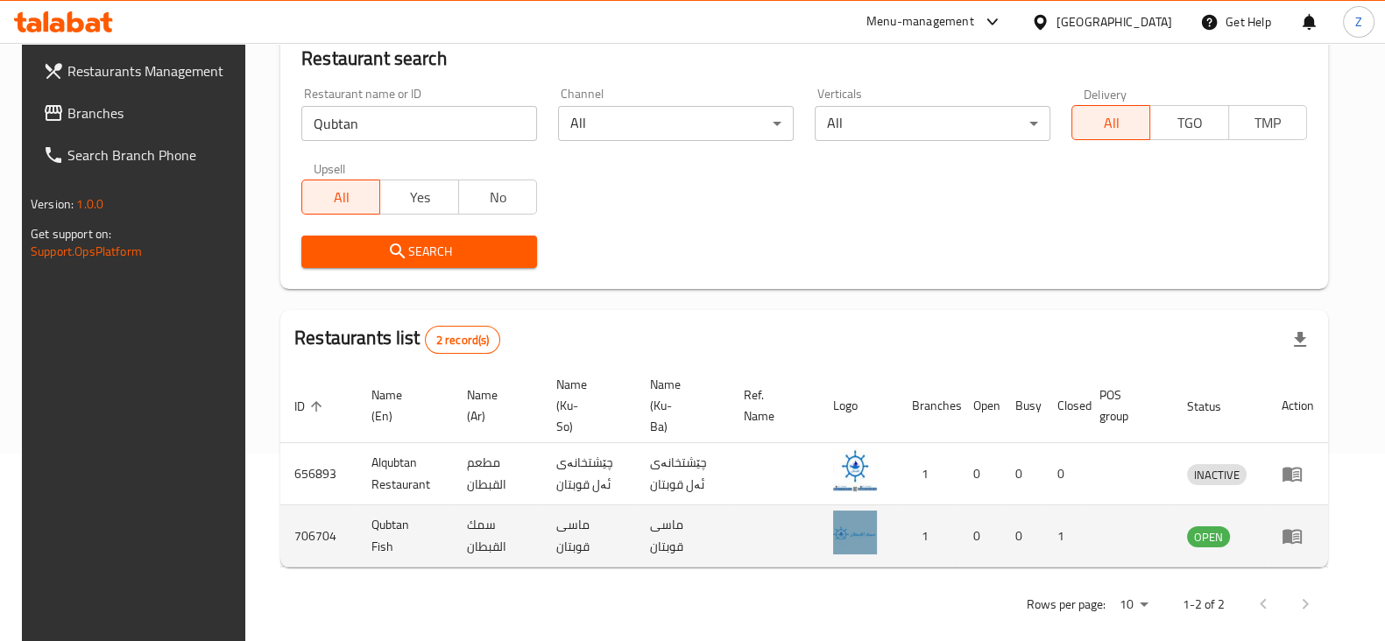
click at [394, 515] on td "Qubtan Fish" at bounding box center [404, 536] width 95 height 62
copy td "Qubtan Fish"
click at [1299, 533] on icon "enhanced table" at bounding box center [1296, 536] width 6 height 7
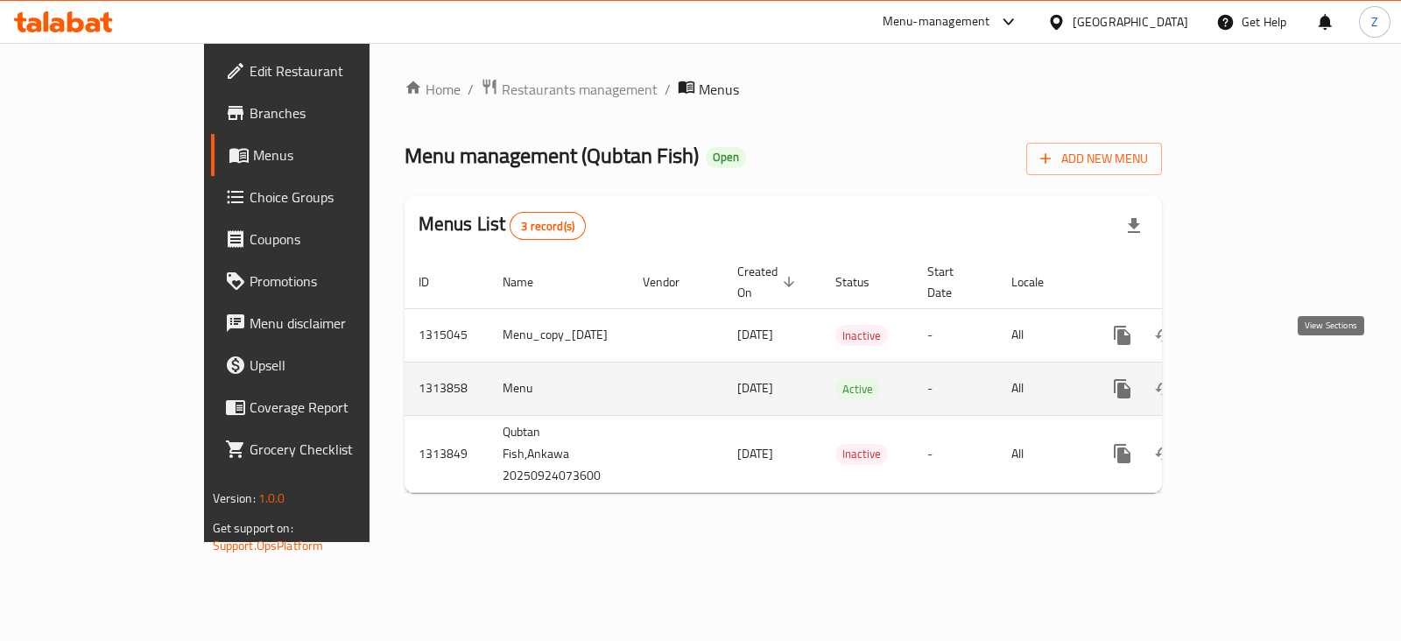
click at [1259, 378] on icon "enhanced table" at bounding box center [1248, 388] width 21 height 21
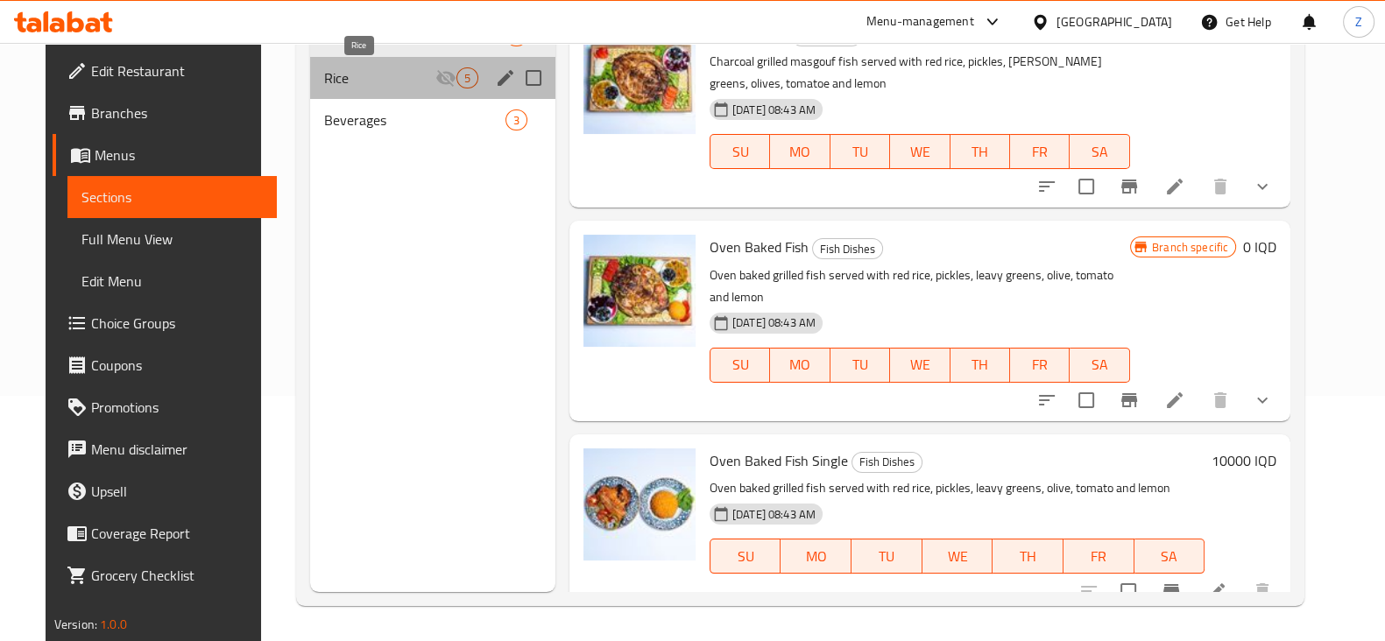
click at [362, 71] on span "Rice" at bounding box center [379, 77] width 111 height 21
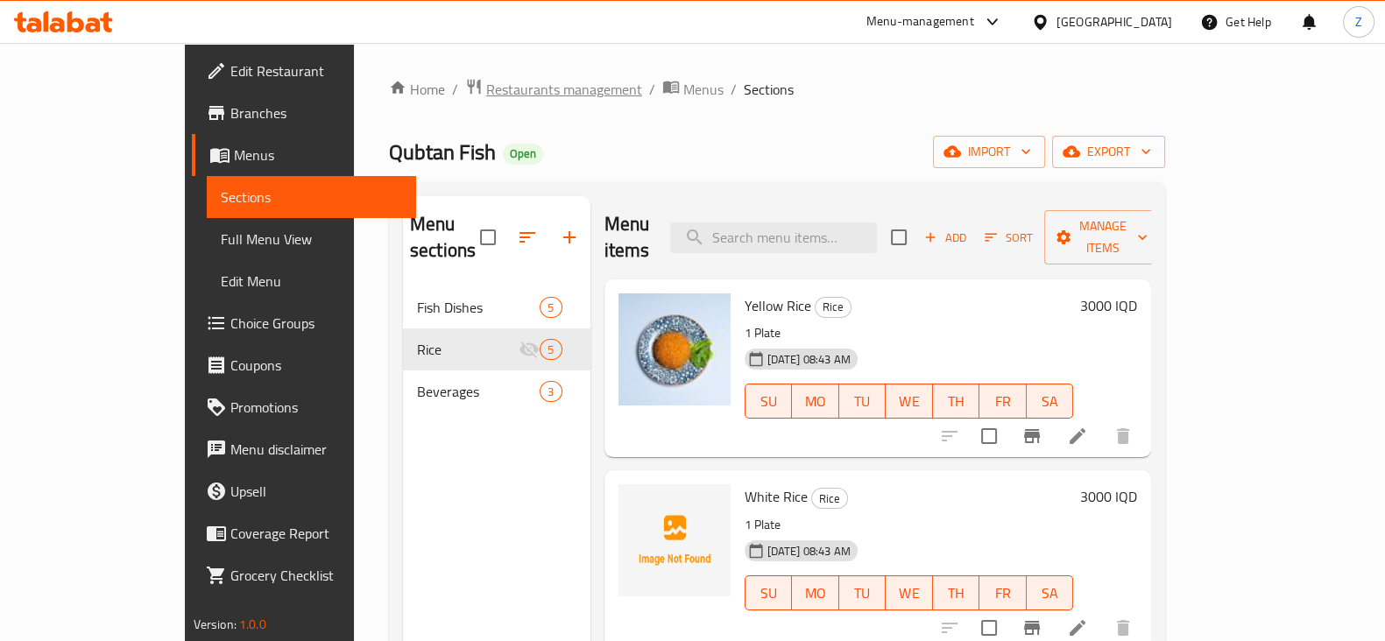
click at [490, 89] on span "Restaurants management" at bounding box center [564, 89] width 156 height 21
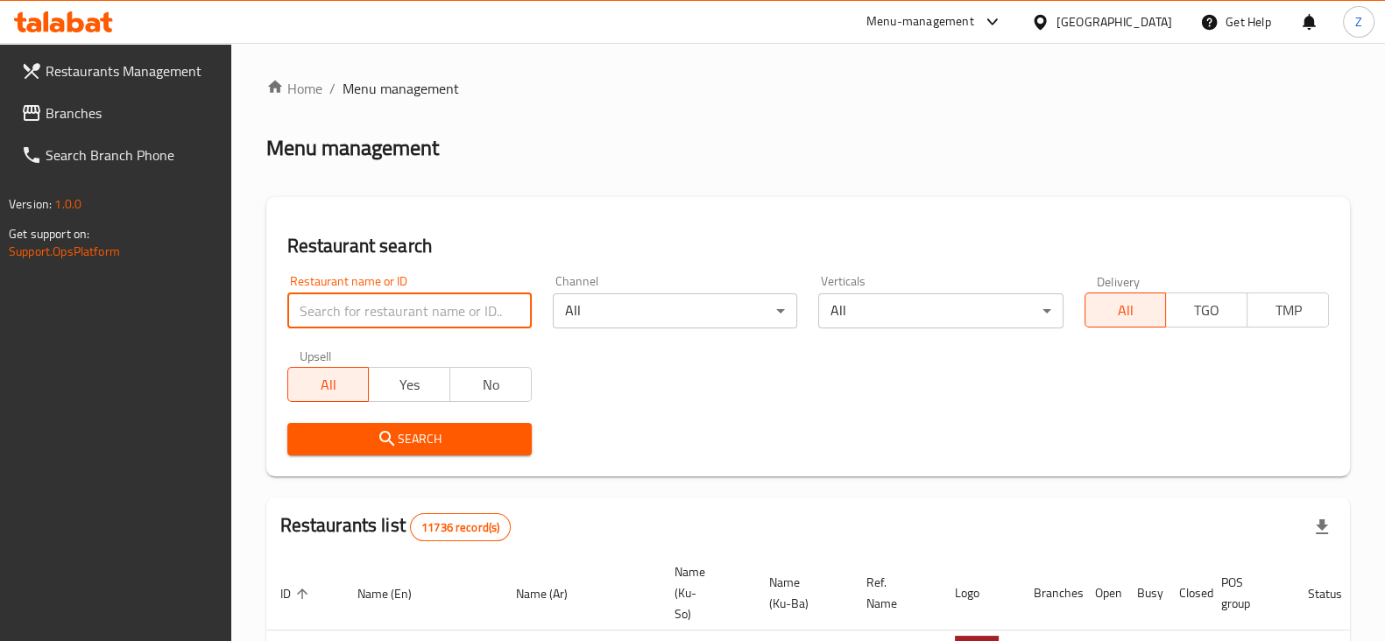
click at [457, 321] on input "search" at bounding box center [409, 310] width 244 height 35
type input "Qubtan"
click button "Search" at bounding box center [409, 439] width 244 height 32
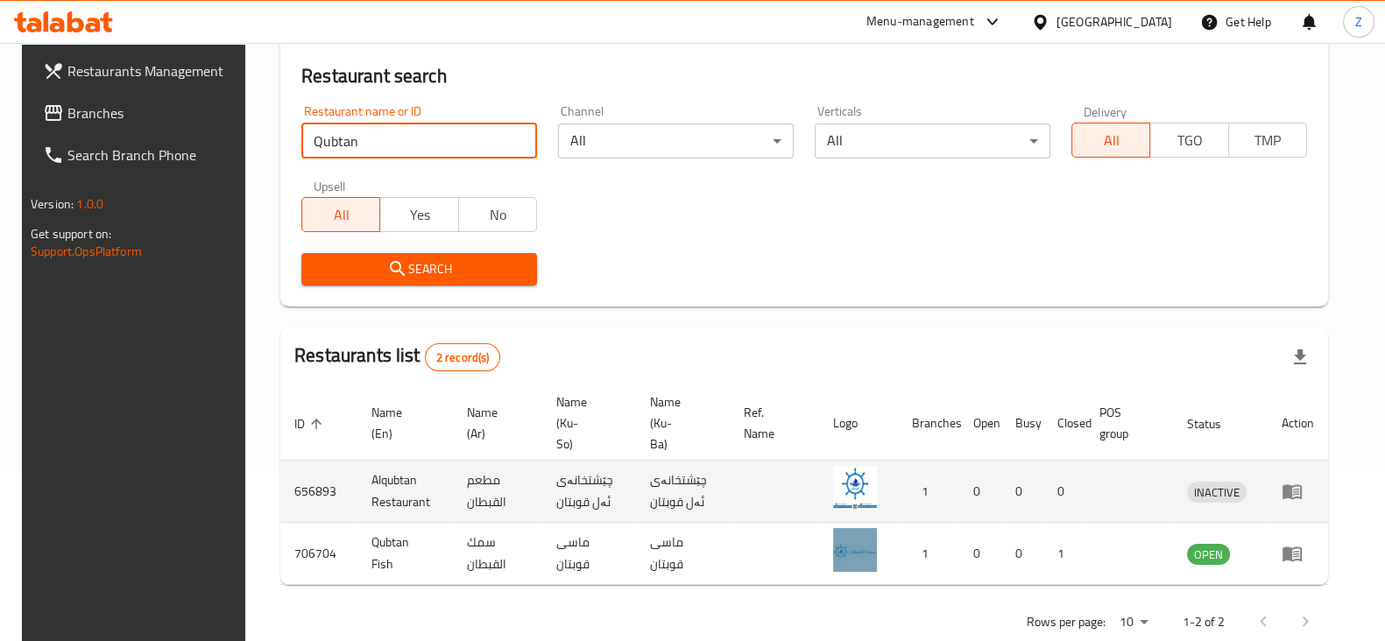
scroll to position [187, 0]
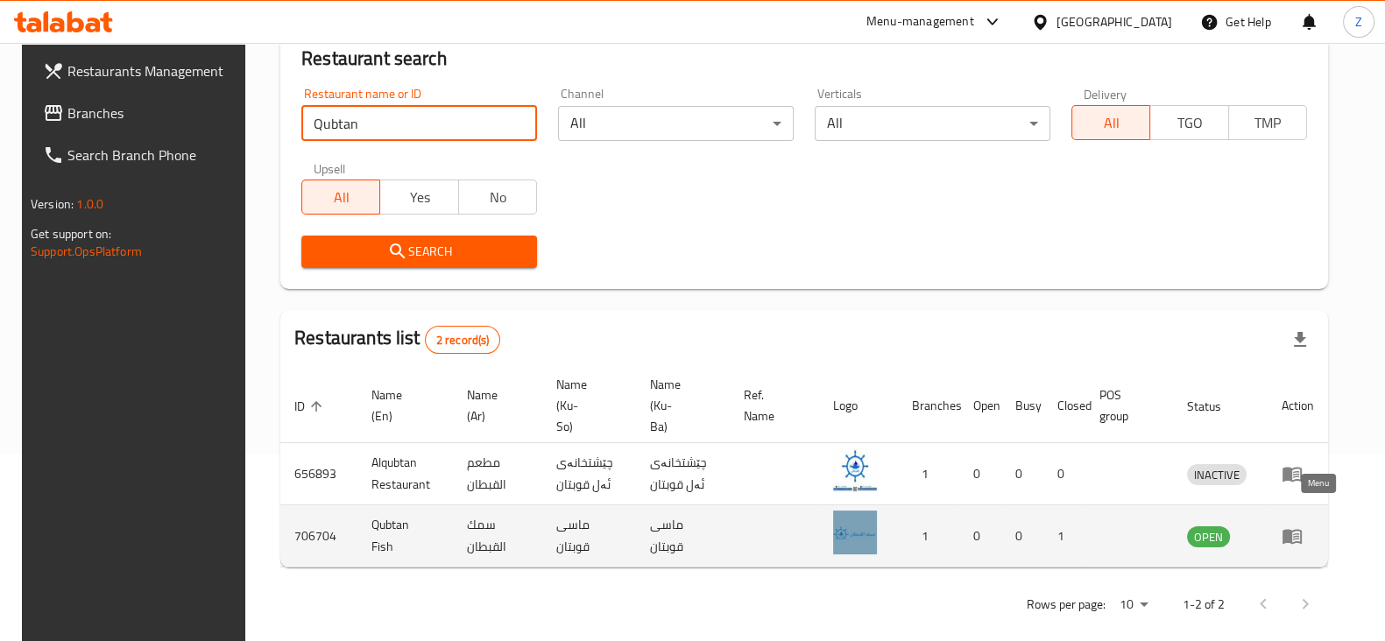
click at [1299, 533] on icon "enhanced table" at bounding box center [1296, 536] width 6 height 7
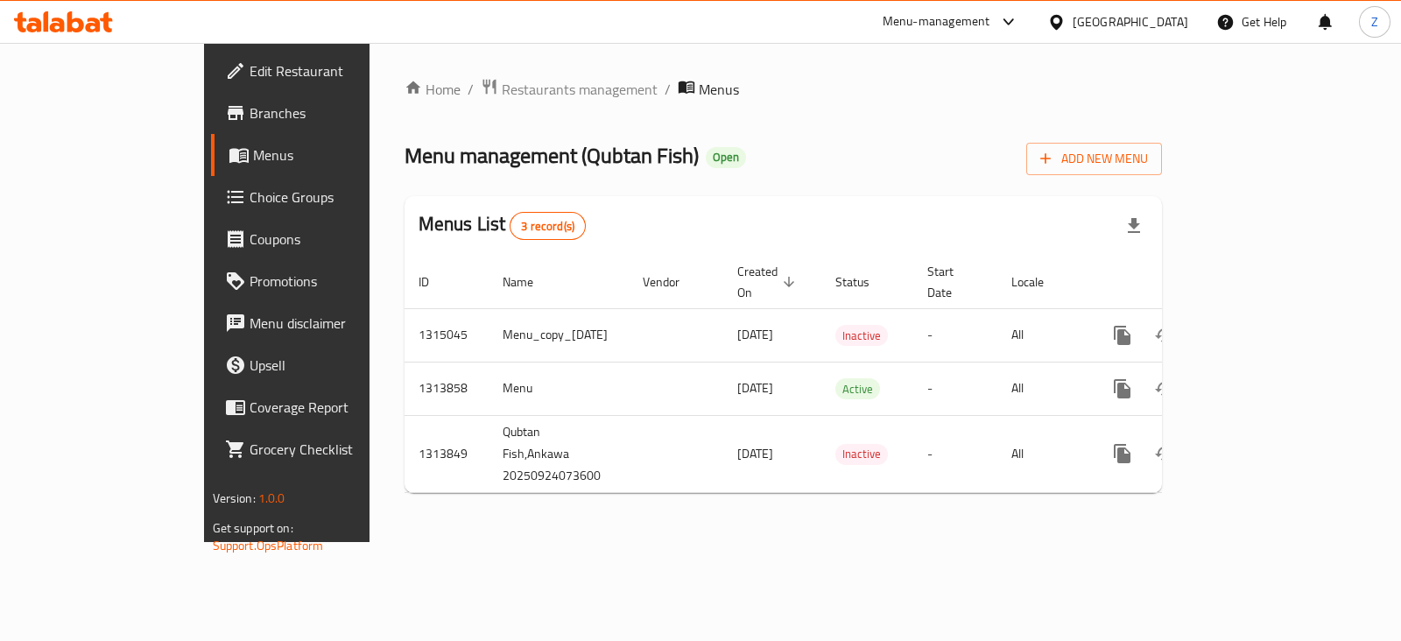
click at [250, 68] on span "Edit Restaurant" at bounding box center [337, 70] width 174 height 21
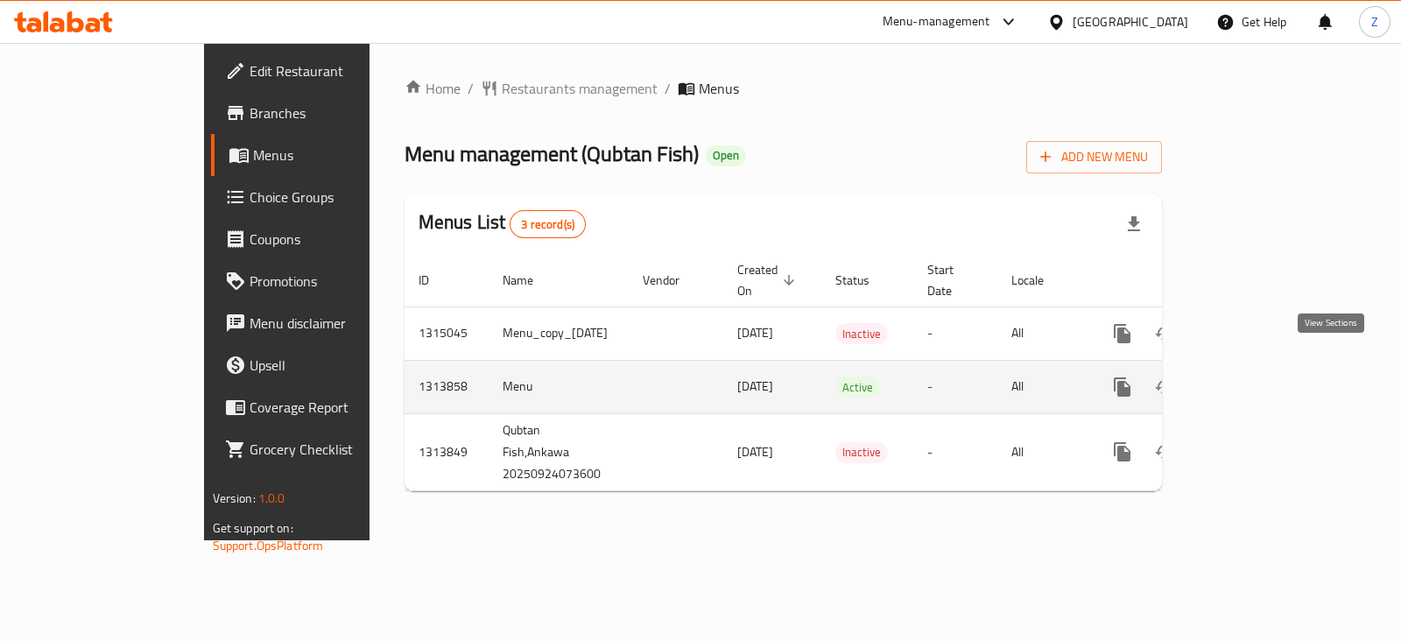
click at [1259, 377] on icon "enhanced table" at bounding box center [1248, 387] width 21 height 21
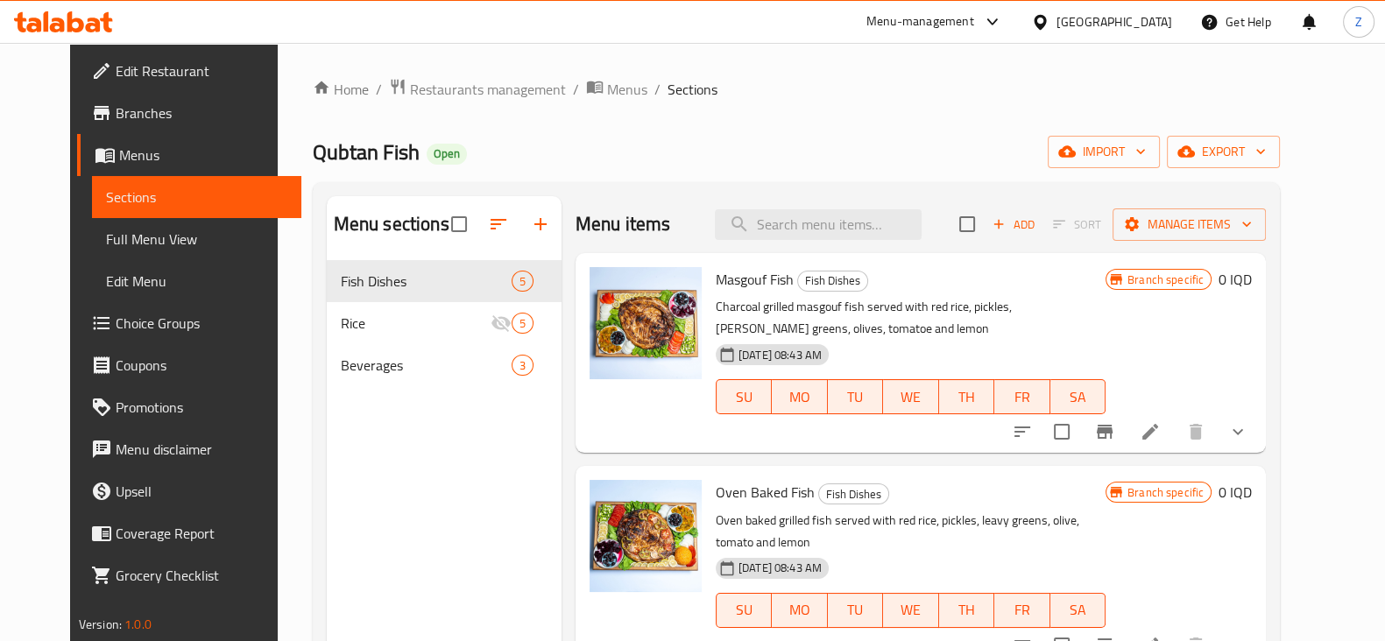
click at [1174, 446] on li at bounding box center [1149, 432] width 49 height 32
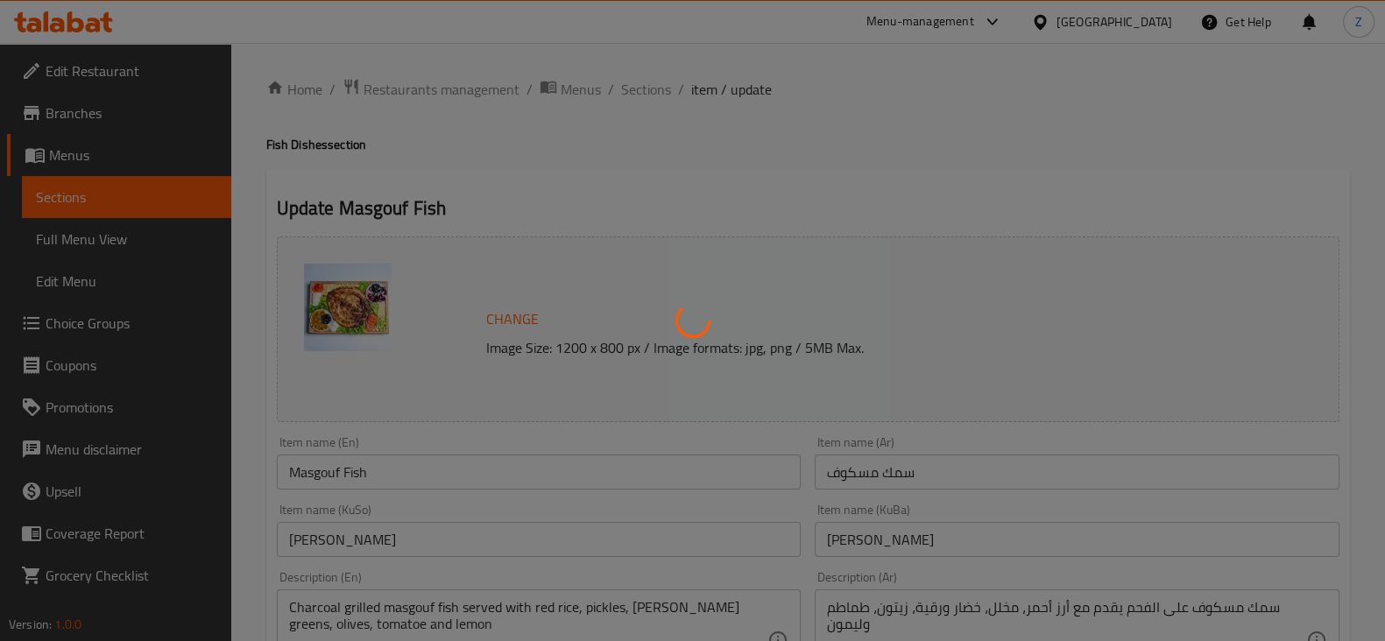
type input "إختيارك من الوزن:"
type input "هەڵبژاردنت لە کێش:"
type input "1"
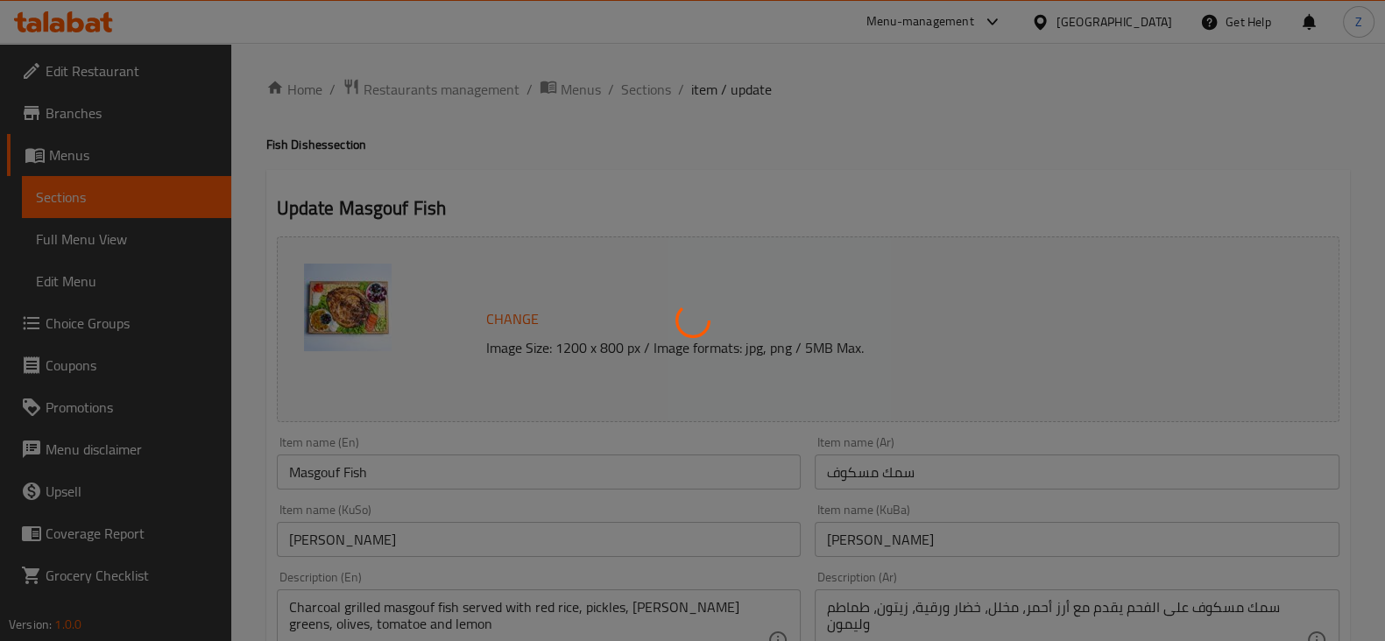
type input "الإضافات:"
type input "زیادە:"
type input "0"
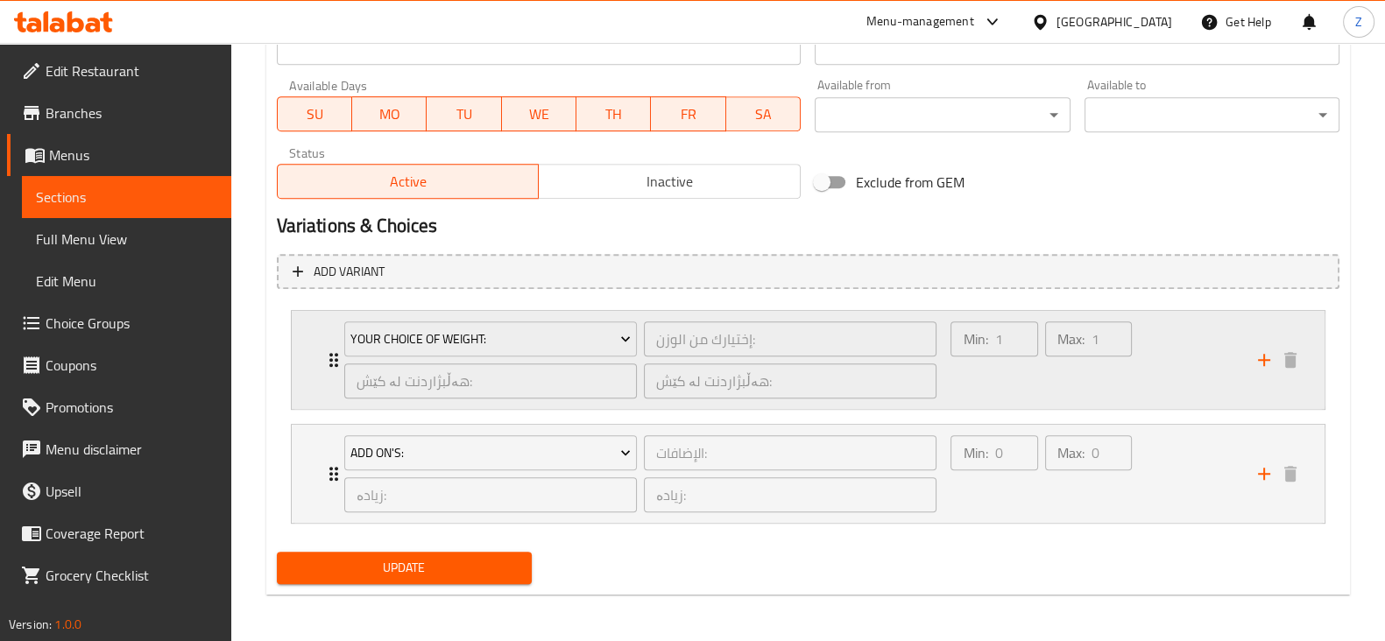
scroll to position [1007, 0]
click at [344, 350] on div "Your Choice Of Weight:" at bounding box center [490, 337] width 293 height 35
click at [338, 356] on div "Your Choice Of Weight: إختيارك من الوزن: ​ هەڵبژاردنت لە کێش: ​ هەڵبژاردنت لە ک…" at bounding box center [641, 358] width 614 height 98
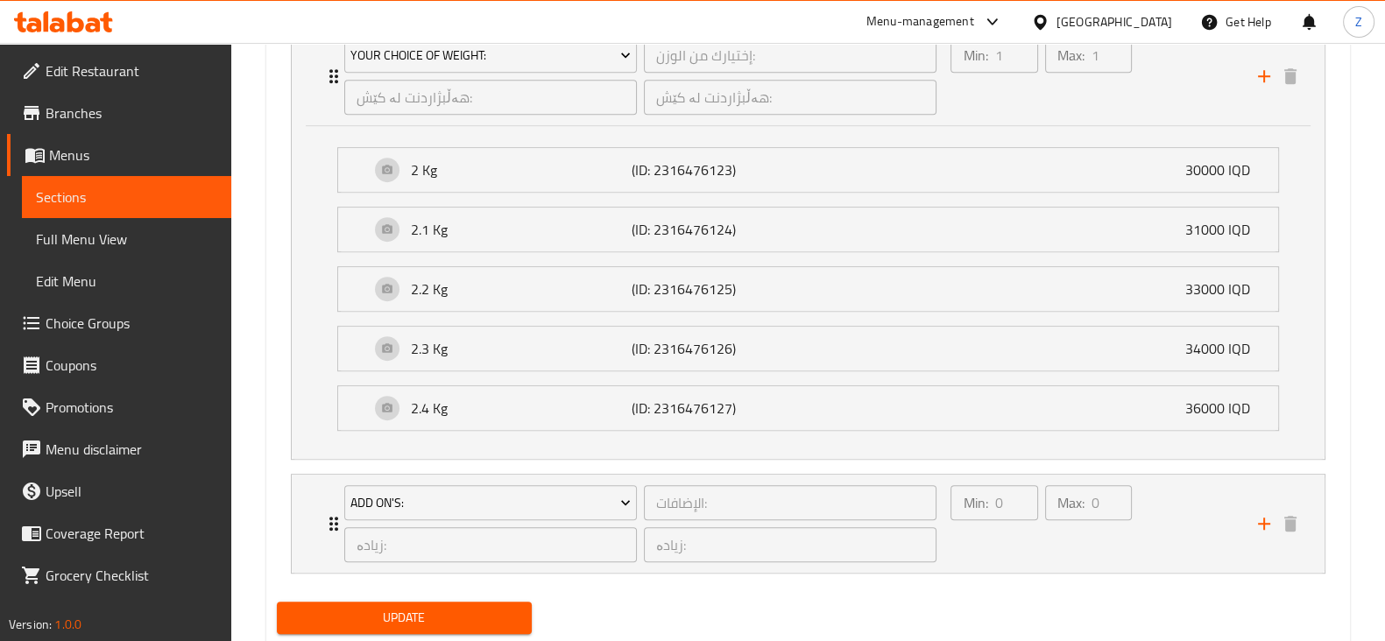
scroll to position [1339, 0]
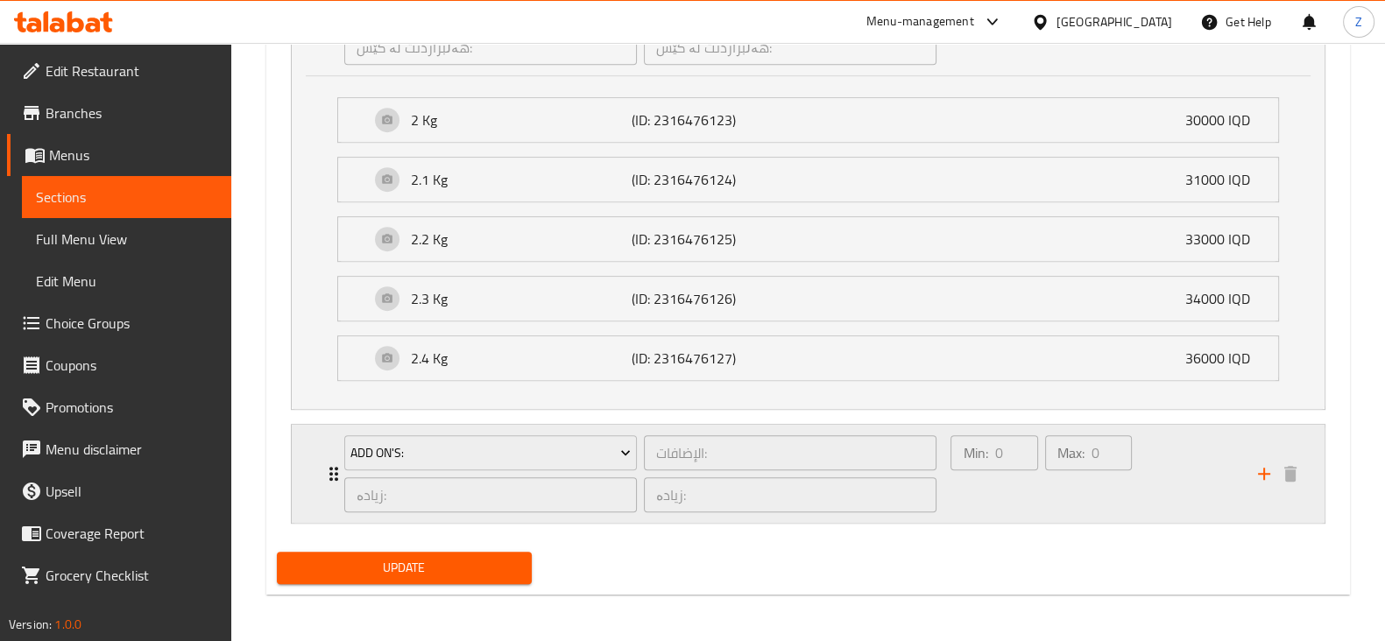
click at [332, 474] on icon "Expand" at bounding box center [333, 473] width 21 height 21
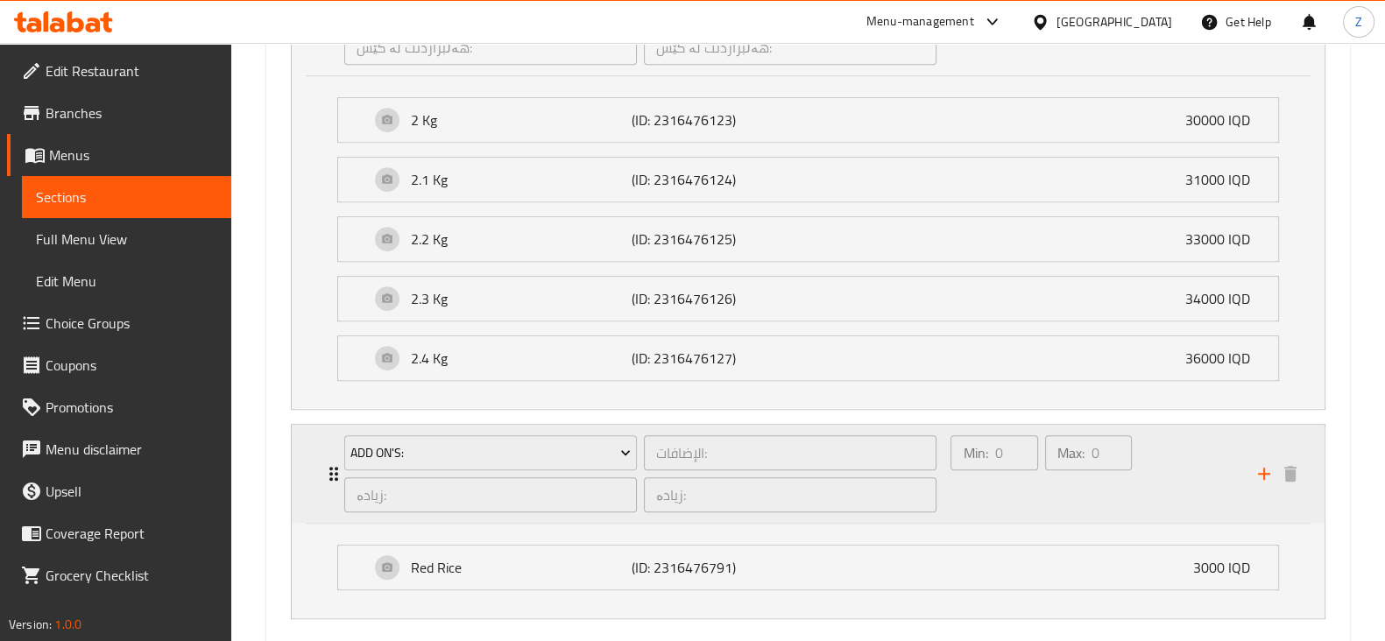
click at [332, 474] on icon "Expand" at bounding box center [333, 473] width 21 height 21
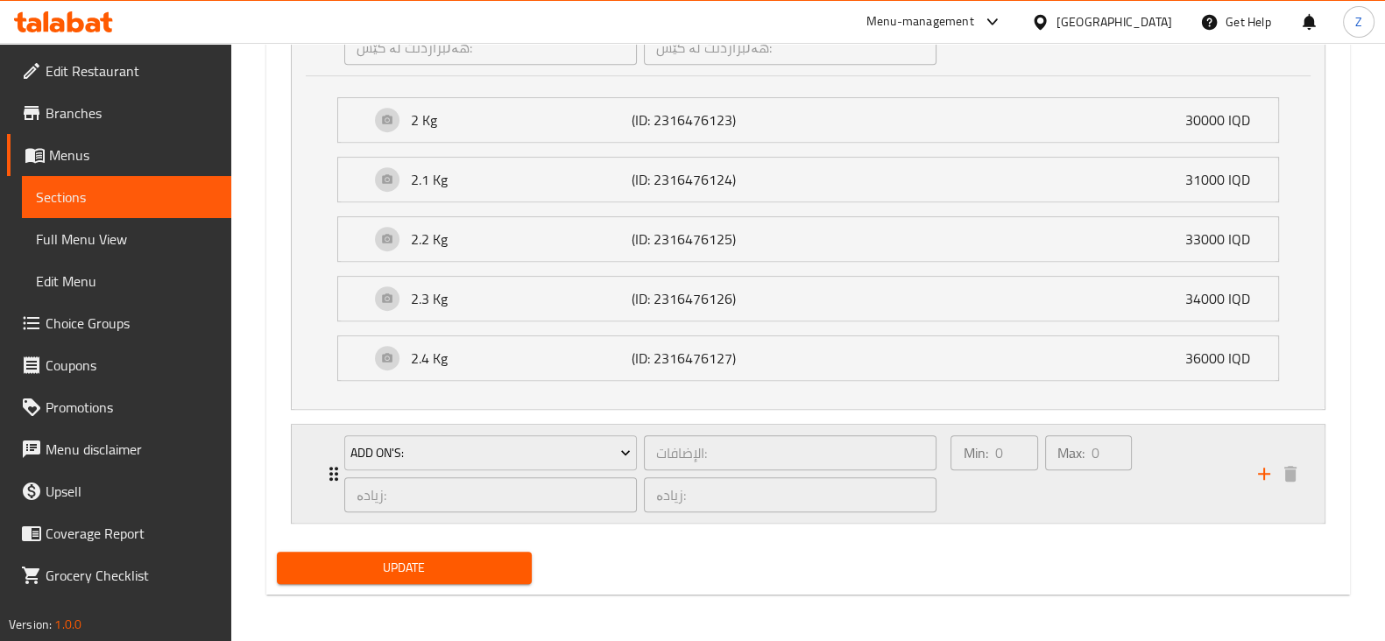
click at [332, 474] on icon "Expand" at bounding box center [333, 473] width 21 height 21
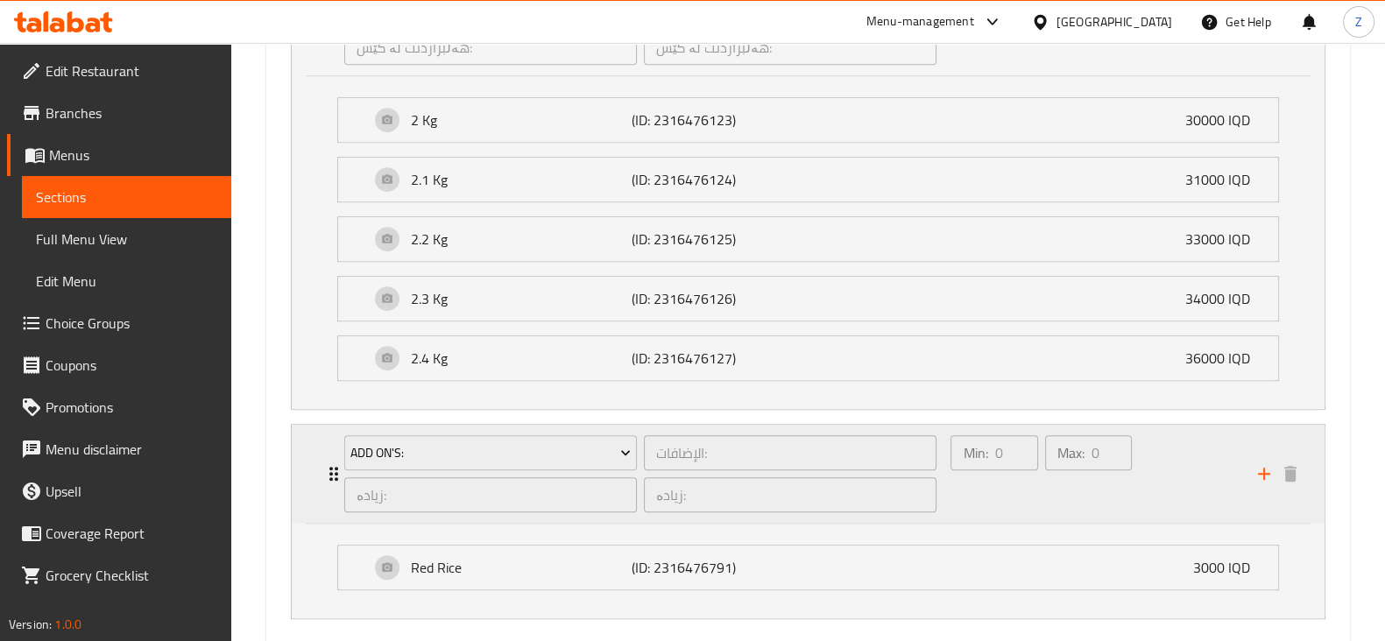
click at [332, 474] on icon "Expand" at bounding box center [333, 473] width 21 height 21
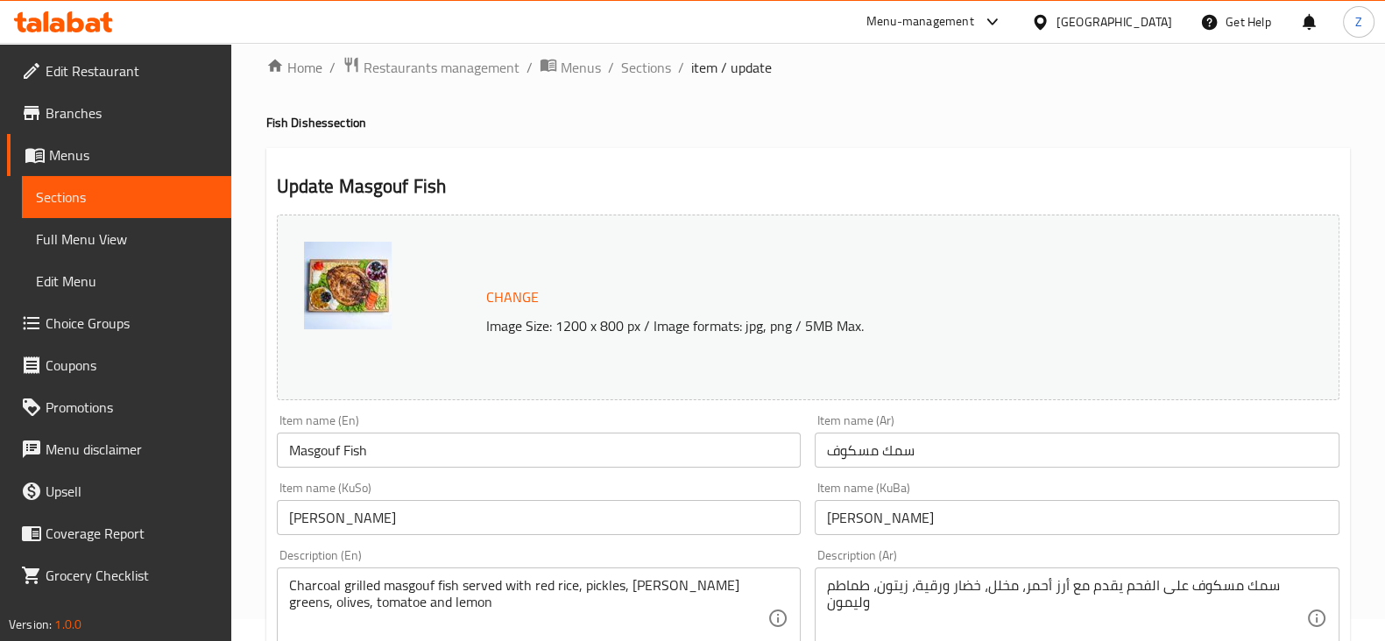
scroll to position [0, 0]
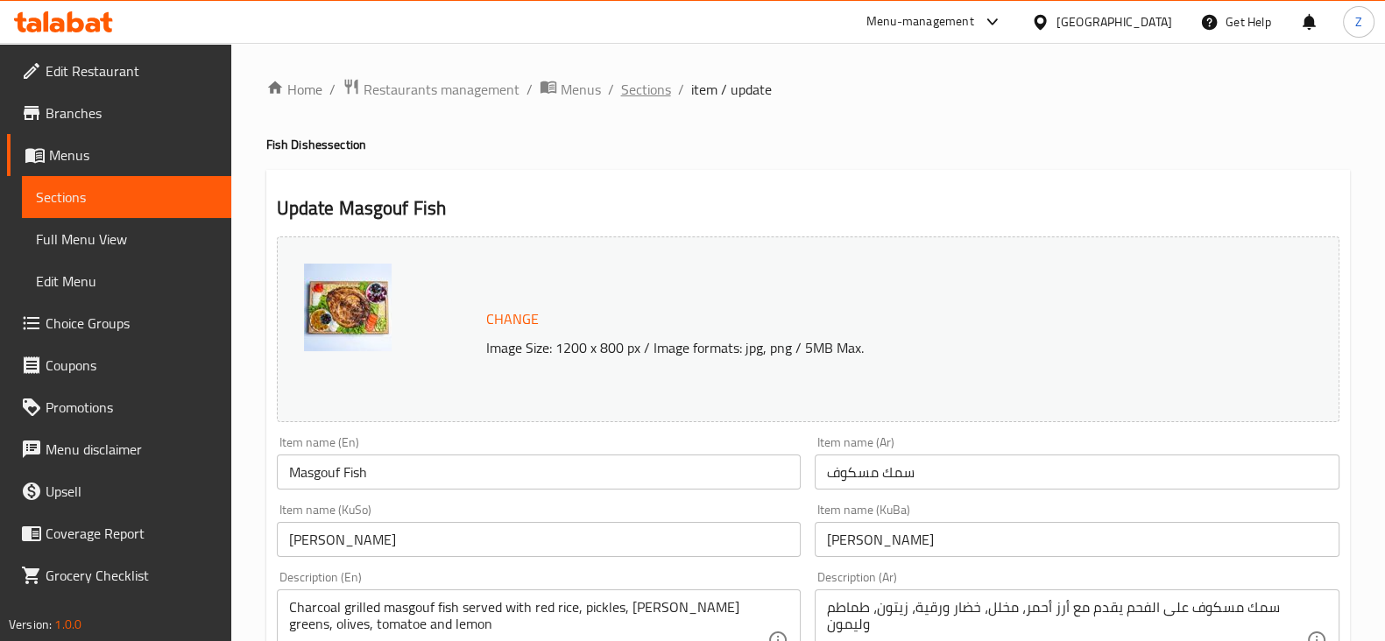
click at [644, 91] on span "Sections" at bounding box center [646, 89] width 50 height 21
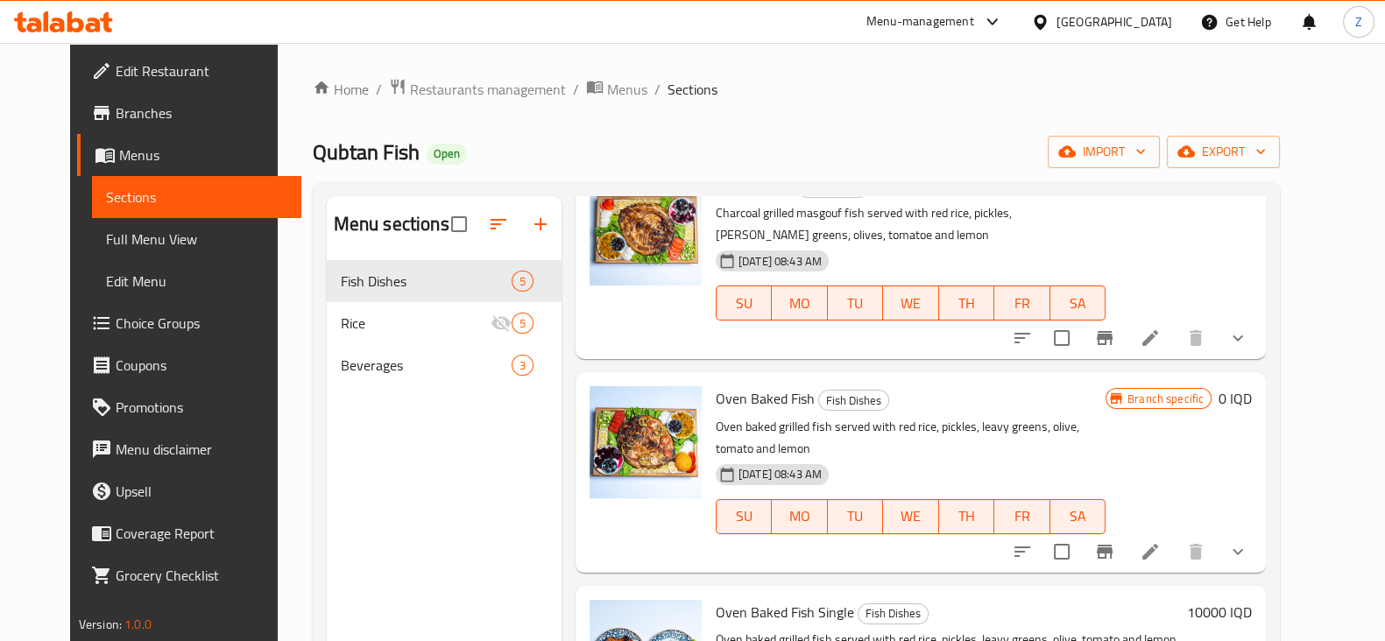
scroll to position [218, 0]
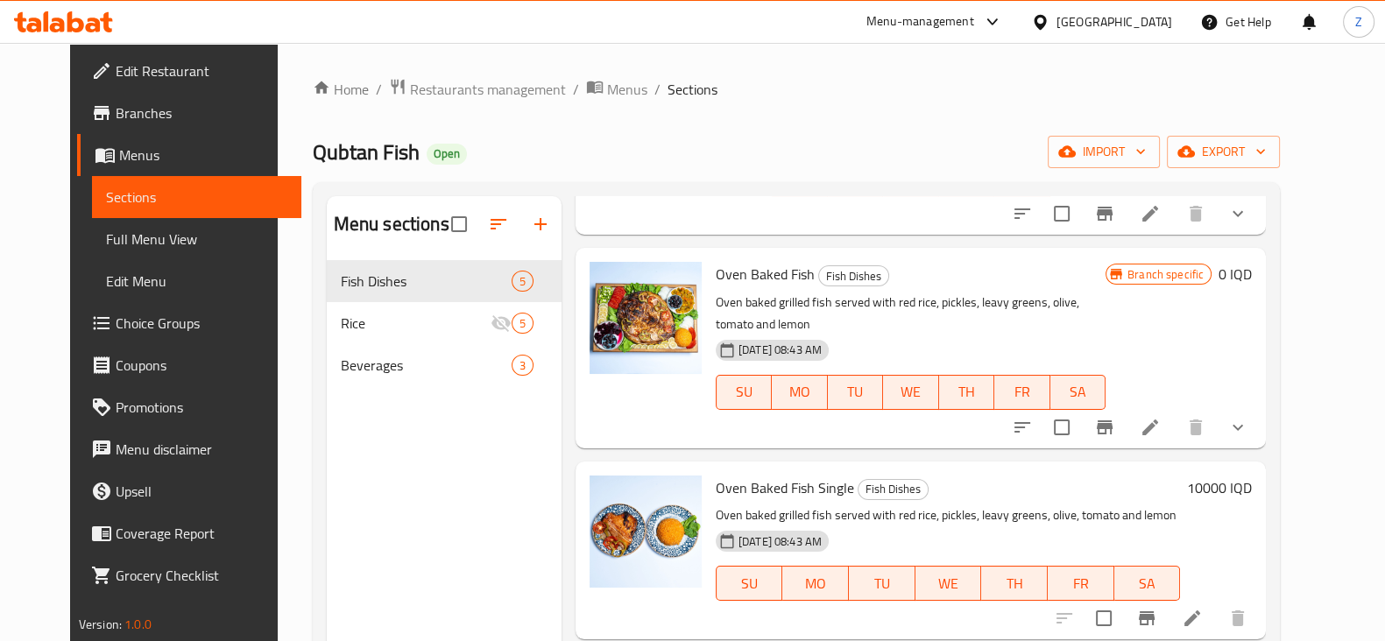
click at [1158, 420] on icon at bounding box center [1150, 428] width 16 height 16
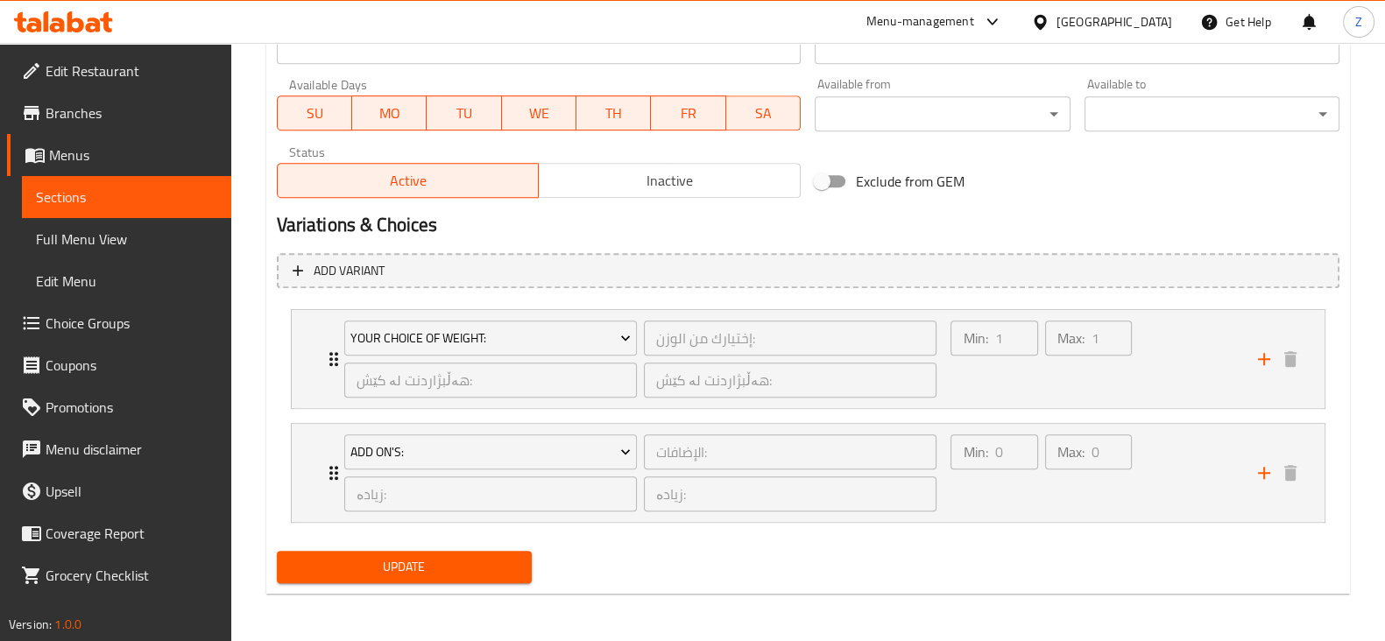
scroll to position [1007, 0]
click at [329, 351] on icon "Expand" at bounding box center [333, 358] width 9 height 14
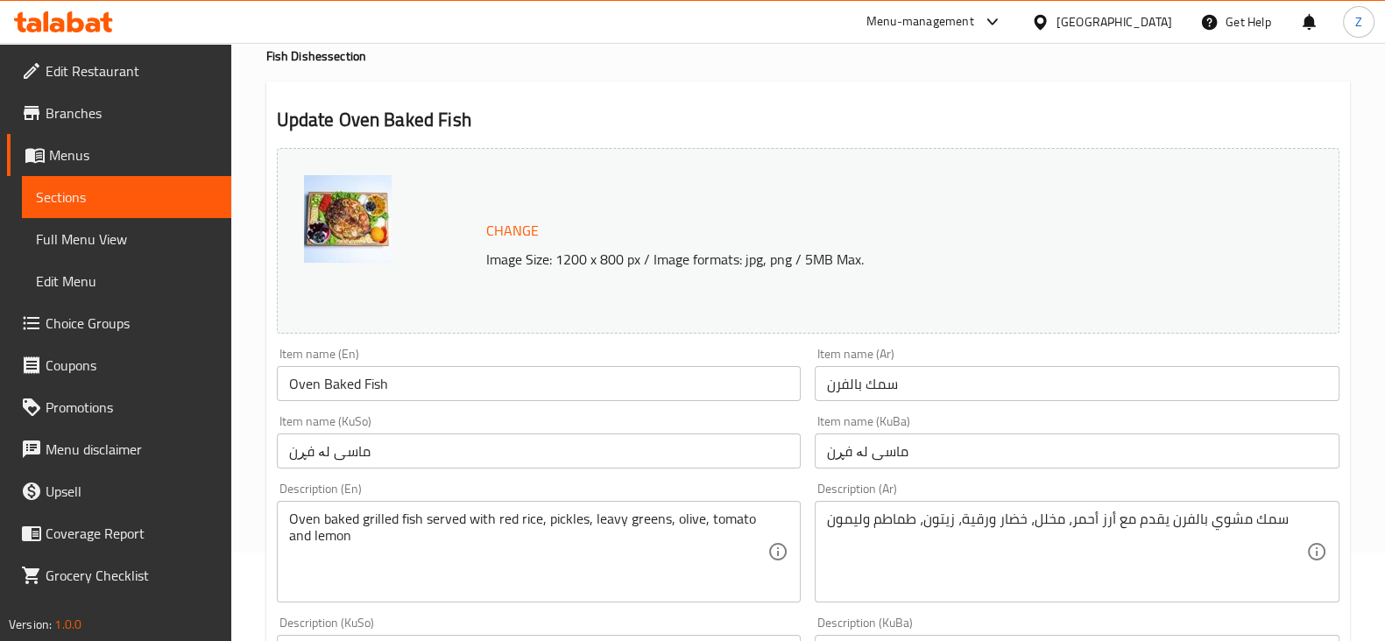
scroll to position [0, 0]
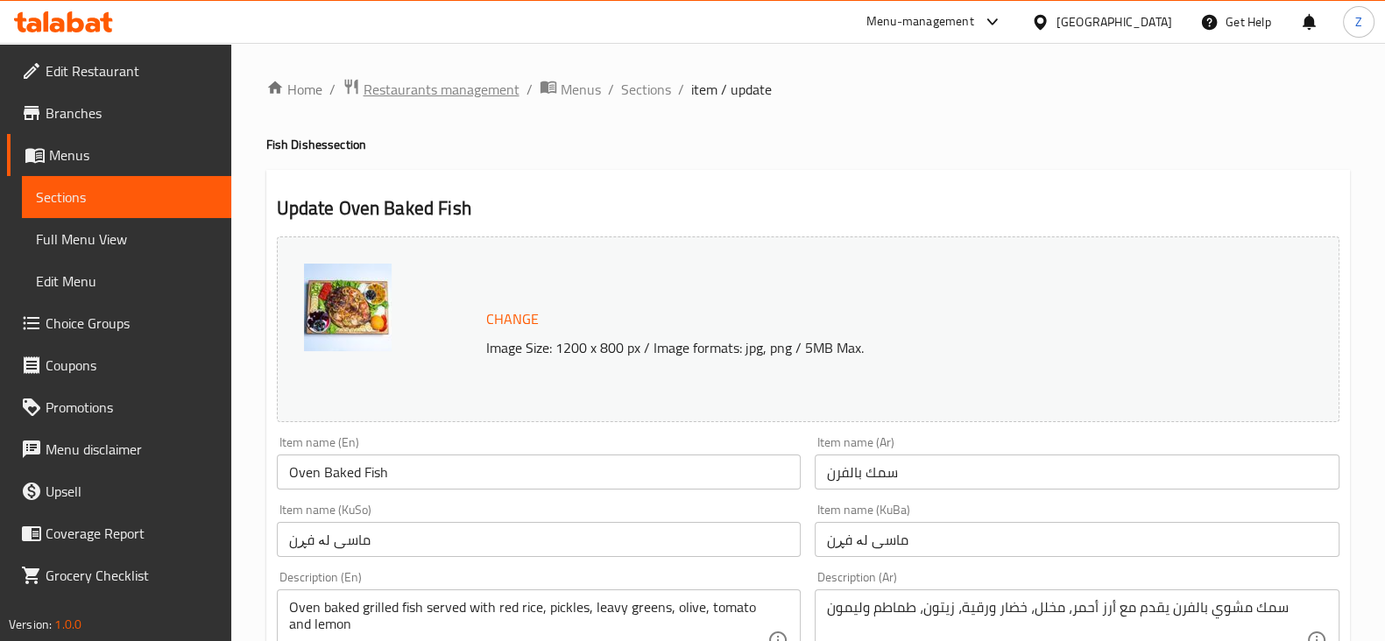
click at [447, 87] on span "Restaurants management" at bounding box center [441, 89] width 156 height 21
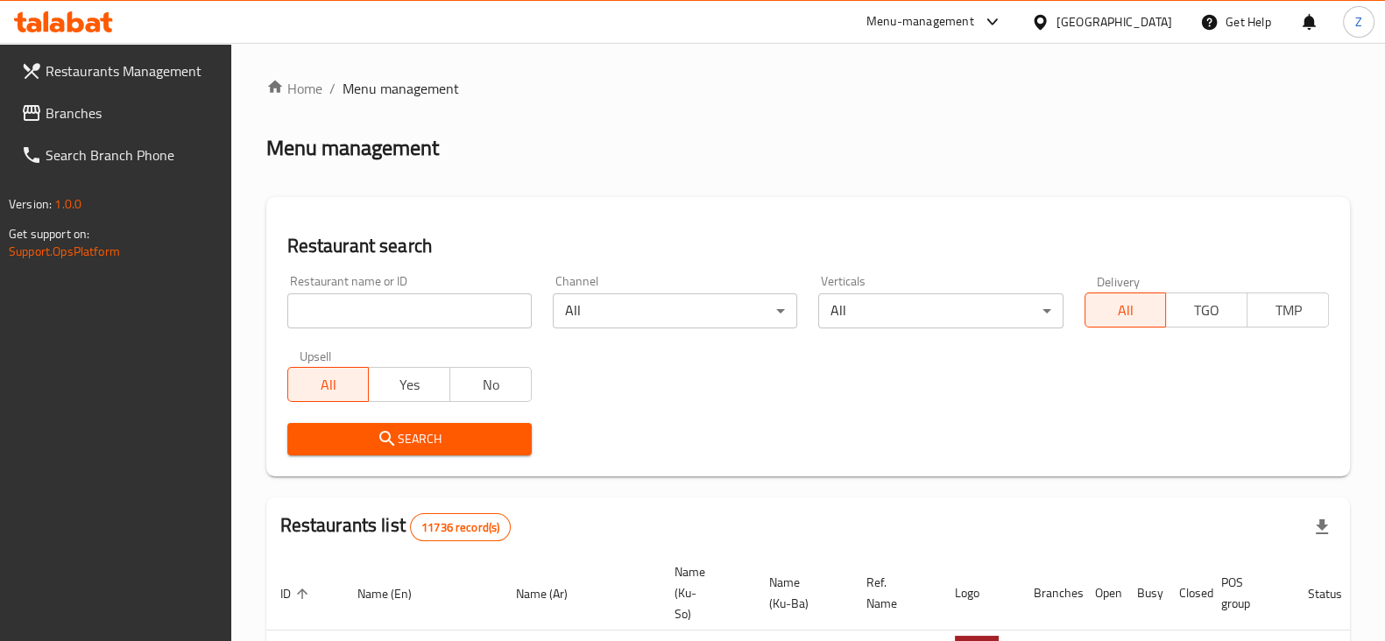
click at [431, 304] on input "search" at bounding box center [409, 310] width 244 height 35
type input "[PERSON_NAME]"
click button "Search" at bounding box center [409, 439] width 244 height 32
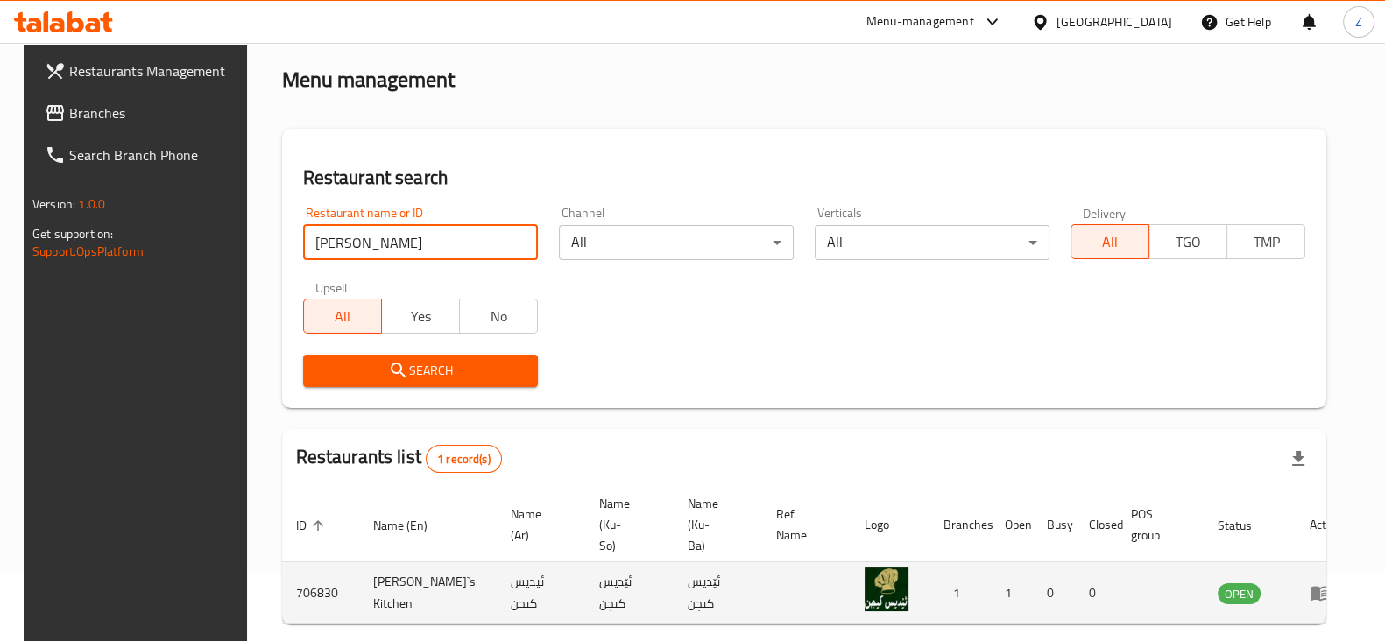
scroll to position [126, 0]
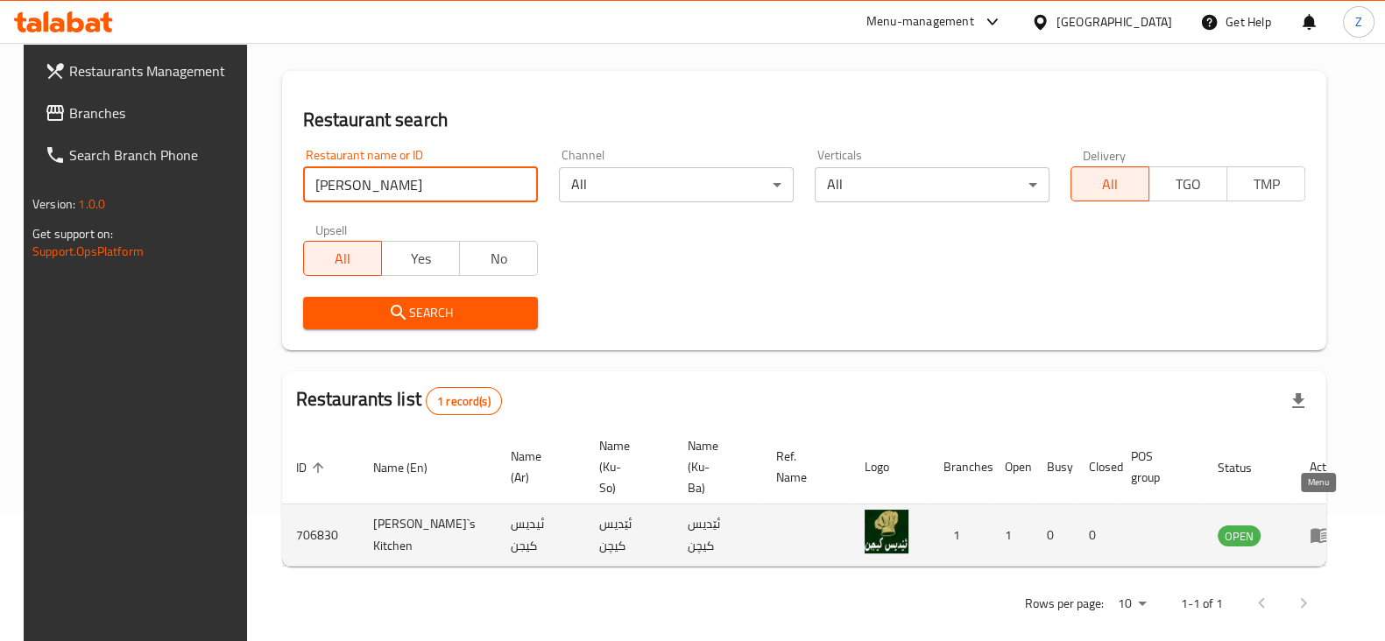
click at [1326, 525] on link "enhanced table" at bounding box center [1325, 535] width 32 height 21
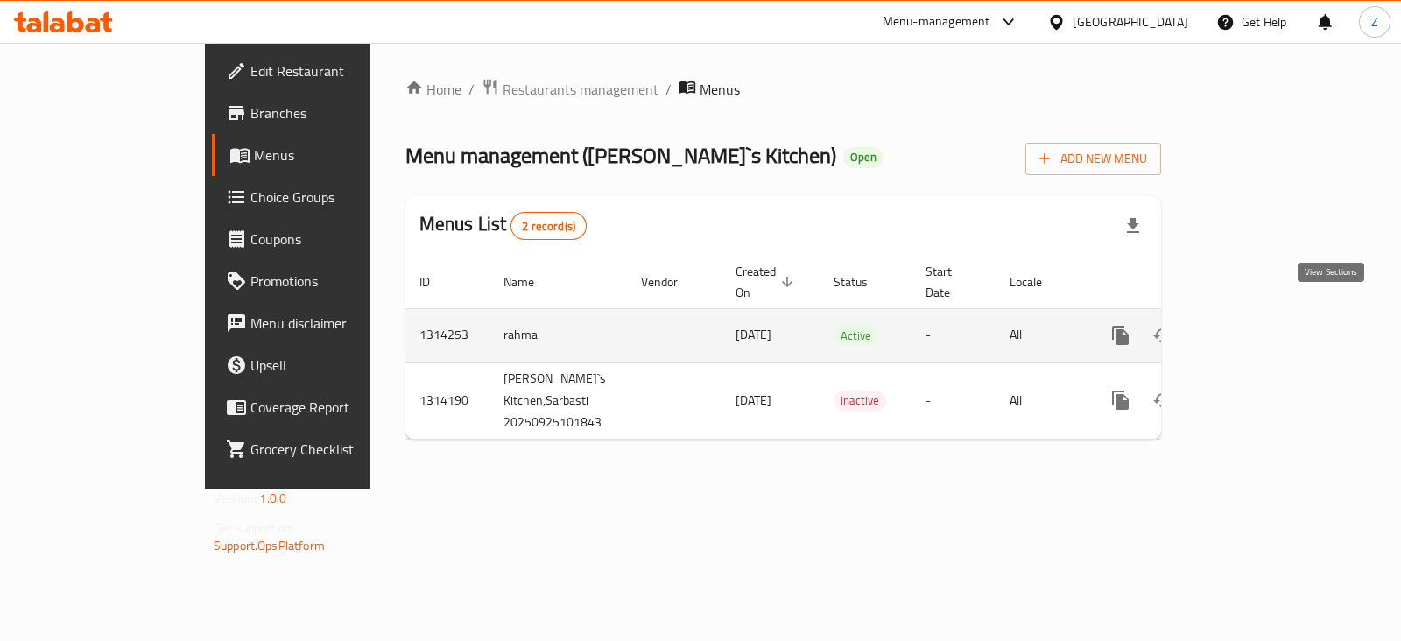
click at [1258, 325] on icon "enhanced table" at bounding box center [1247, 335] width 21 height 21
